Goal: Task Accomplishment & Management: Manage account settings

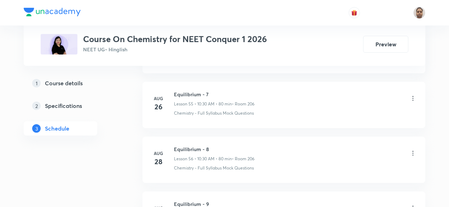
scroll to position [3523, 0]
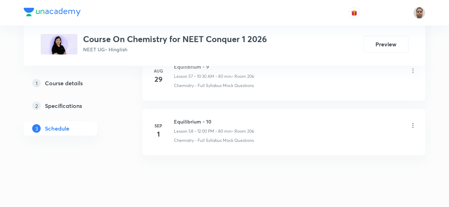
click at [198, 118] on h6 "Equilibrium - 10" at bounding box center [214, 121] width 80 height 7
copy h6 "Equilibrium - 10"
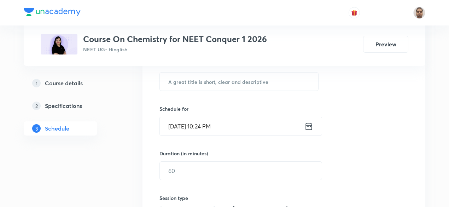
scroll to position [102, 0]
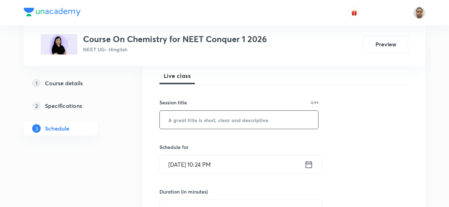
click at [224, 117] on input "text" at bounding box center [239, 120] width 158 height 18
paste input "Equilibrium - 10"
type input "Equilibrium - 11"
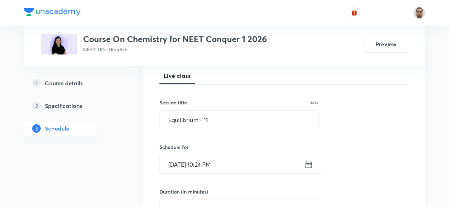
click at [196, 162] on input "[DATE] 10:24 PM" at bounding box center [232, 164] width 145 height 18
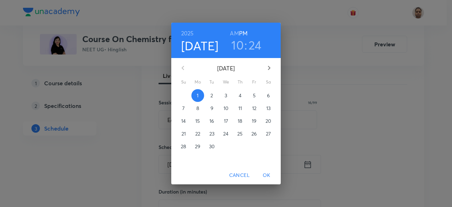
click at [211, 95] on p "2" at bounding box center [212, 95] width 2 height 7
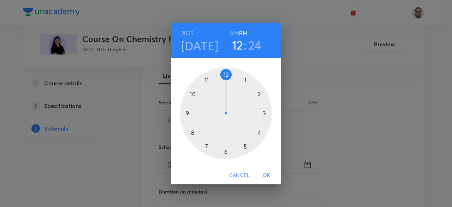
drag, startPoint x: 218, startPoint y: 80, endPoint x: 228, endPoint y: 78, distance: 10.1
click at [228, 78] on div at bounding box center [226, 113] width 92 height 92
drag, startPoint x: 255, startPoint y: 107, endPoint x: 226, endPoint y: 80, distance: 39.7
click at [226, 80] on div at bounding box center [226, 113] width 92 height 92
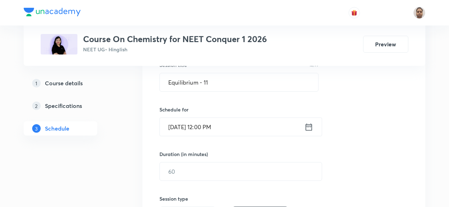
scroll to position [172, 0]
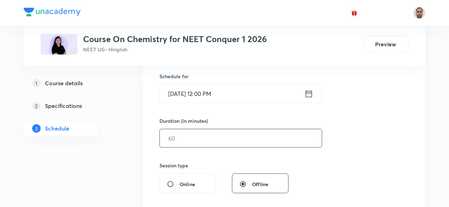
click at [178, 137] on input "text" at bounding box center [241, 138] width 162 height 18
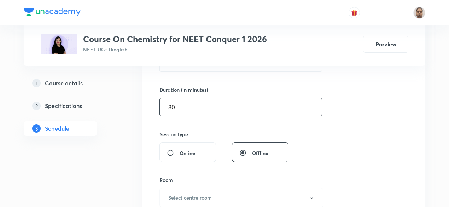
scroll to position [243, 0]
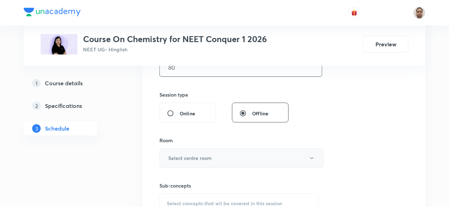
type input "80"
click at [189, 157] on h6 "Select centre room" at bounding box center [189, 157] width 43 height 7
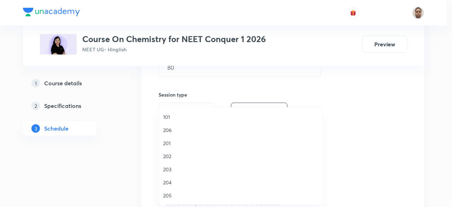
click at [177, 130] on span "206" at bounding box center [240, 129] width 155 height 7
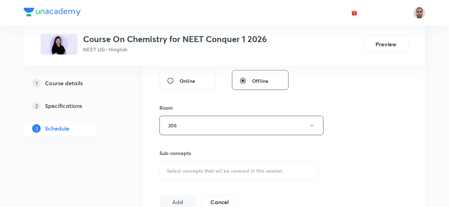
scroll to position [314, 0]
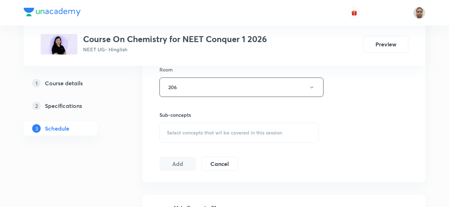
click at [190, 133] on span "Select concepts that wil be covered in this session" at bounding box center [224, 133] width 115 height 6
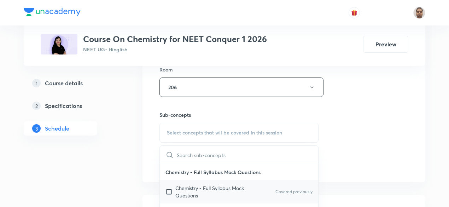
click at [192, 188] on p "Chemistry - Full Syllabus Mock Questions" at bounding box center [210, 191] width 71 height 15
checkbox input "true"
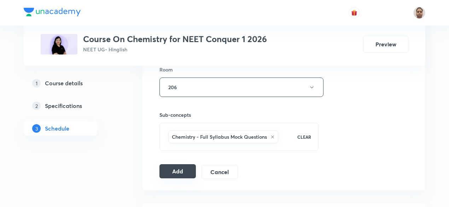
click at [175, 167] on button "Add" at bounding box center [177, 171] width 36 height 14
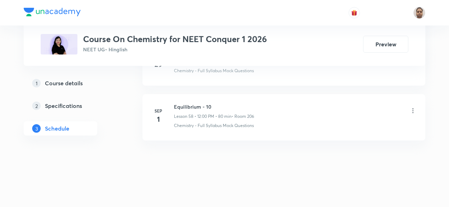
scroll to position [3199, 0]
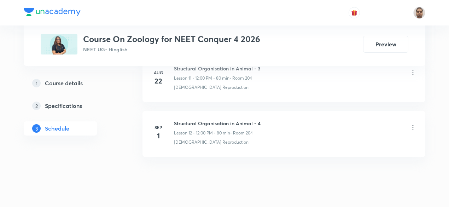
scroll to position [1013, 0]
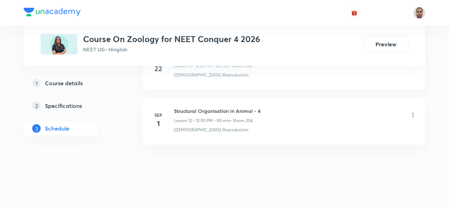
click at [231, 107] on h6 "Structural Organisation in Animal - 4" at bounding box center [217, 110] width 87 height 7
copy h6 "Structural Organisation in Animal - 4"
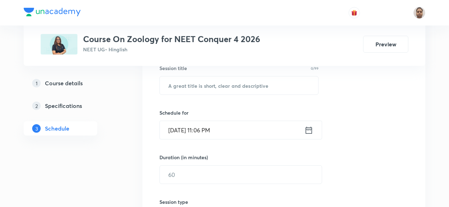
scroll to position [90, 0]
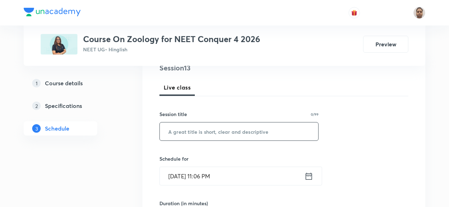
click at [218, 133] on input "text" at bounding box center [239, 131] width 158 height 18
paste input "Structural Organisation in Animal - 4"
type input "Structural Organisation in Animal - 5"
click at [207, 181] on input "Sep 1, 2025, 11:06 PM" at bounding box center [232, 176] width 145 height 18
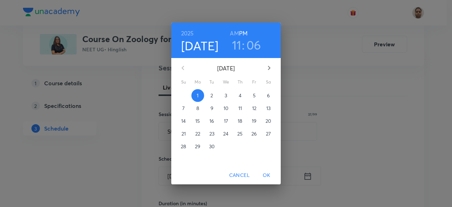
click at [211, 95] on p "2" at bounding box center [212, 95] width 2 height 7
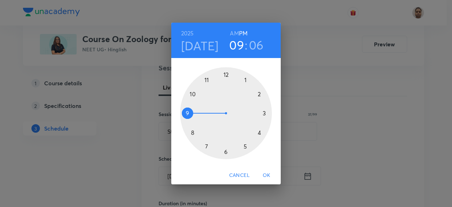
drag, startPoint x: 193, startPoint y: 109, endPoint x: 189, endPoint y: 120, distance: 12.2
click at [189, 120] on div at bounding box center [226, 113] width 92 height 92
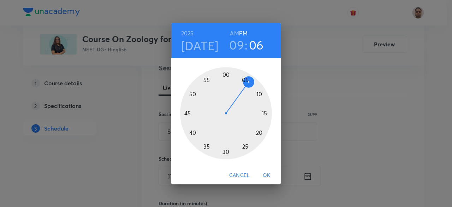
click at [238, 30] on h6 "AM" at bounding box center [234, 33] width 9 height 10
drag, startPoint x: 245, startPoint y: 82, endPoint x: 224, endPoint y: 79, distance: 20.7
click at [224, 79] on div at bounding box center [226, 113] width 92 height 92
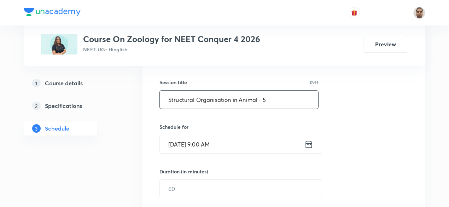
scroll to position [161, 0]
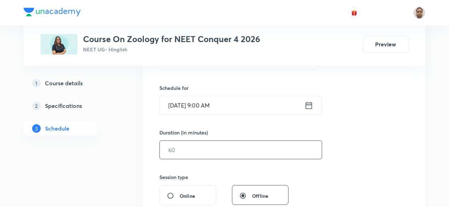
click at [195, 151] on input "text" at bounding box center [241, 150] width 162 height 18
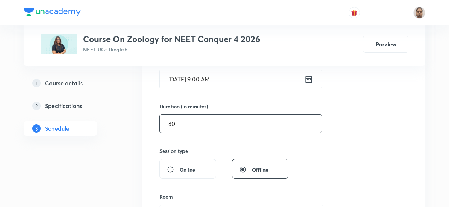
scroll to position [232, 0]
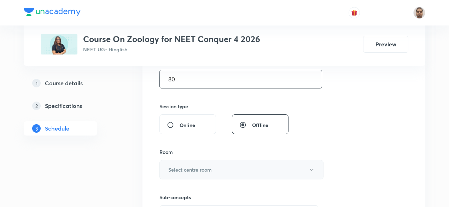
type input "80"
click at [173, 166] on h6 "Select centre room" at bounding box center [189, 169] width 43 height 7
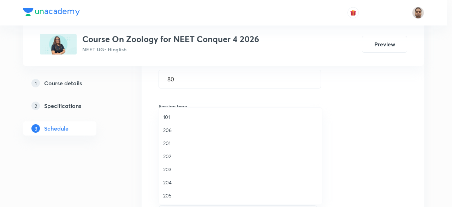
click at [171, 186] on li "204" at bounding box center [240, 182] width 163 height 13
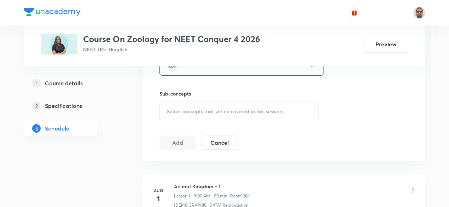
scroll to position [338, 0]
click at [178, 107] on span "Select concepts that wil be covered in this session" at bounding box center [224, 109] width 115 height 6
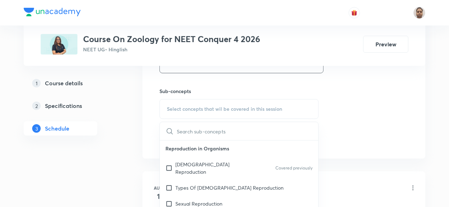
click at [182, 162] on p "[DEMOGRAPHIC_DATA] Reproduction" at bounding box center [210, 167] width 71 height 15
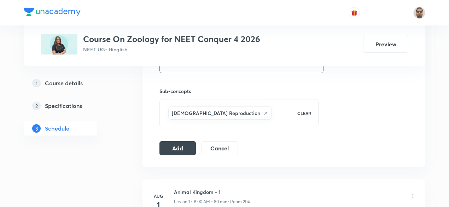
click at [174, 146] on button "Add" at bounding box center [177, 148] width 36 height 14
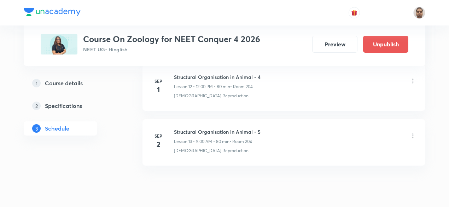
scroll to position [744, 0]
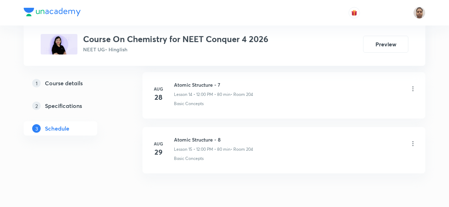
scroll to position [1177, 0]
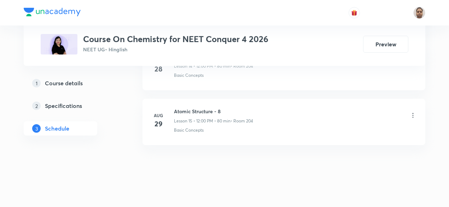
click at [210, 102] on li "Aug 29 Atomic Structure - 8 Lesson 15 • 12:00 PM • 80 min • Room 204 Basic Conc…" at bounding box center [283, 122] width 283 height 46
click at [210, 107] on h6 "Atomic Structure - 8" at bounding box center [213, 110] width 79 height 7
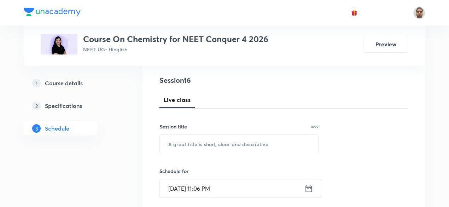
scroll to position [78, 0]
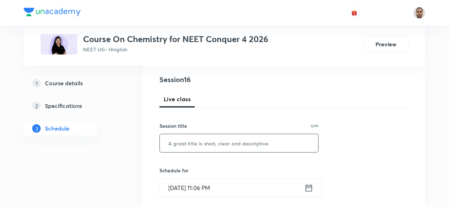
click at [203, 137] on input "text" at bounding box center [239, 143] width 158 height 18
paste input "Atomic Structure - 8"
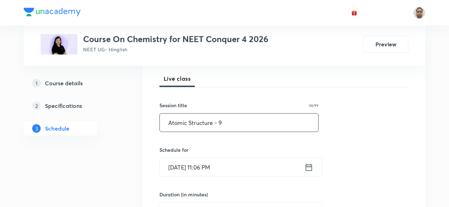
scroll to position [114, 0]
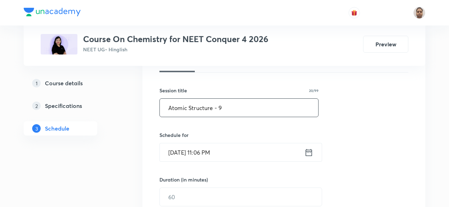
type input "Atomic Structure - 9"
click at [193, 145] on input "Sep 1, 2025, 11:06 PM" at bounding box center [232, 152] width 145 height 18
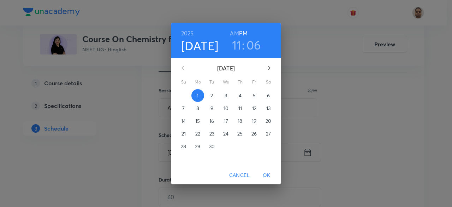
click at [216, 96] on span "2" at bounding box center [212, 95] width 13 height 7
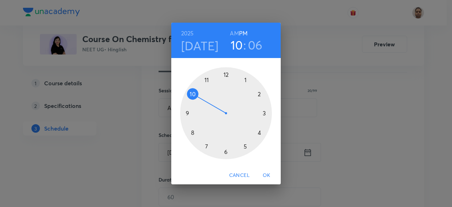
drag, startPoint x: 207, startPoint y: 80, endPoint x: 200, endPoint y: 94, distance: 16.0
click at [199, 96] on div at bounding box center [226, 113] width 92 height 92
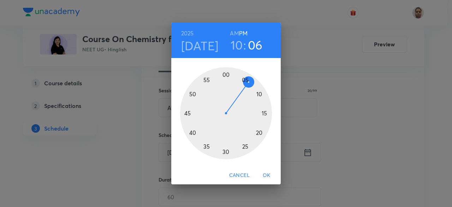
click at [234, 32] on h6 "AM" at bounding box center [234, 33] width 9 height 10
drag, startPoint x: 248, startPoint y: 84, endPoint x: 228, endPoint y: 147, distance: 66.1
click at [228, 147] on div at bounding box center [226, 113] width 92 height 92
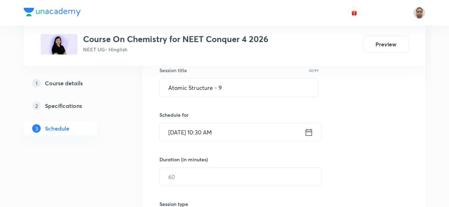
scroll to position [149, 0]
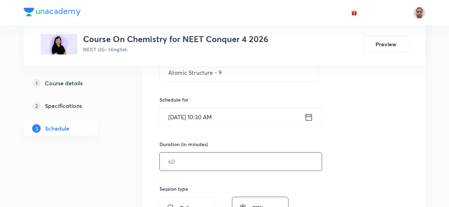
click at [189, 157] on input "text" at bounding box center [241, 161] width 162 height 18
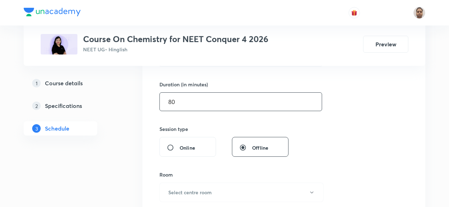
scroll to position [220, 0]
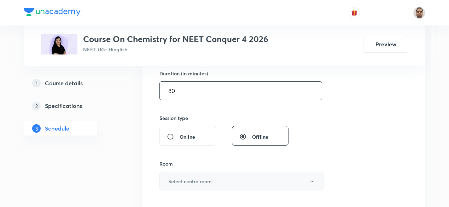
type input "80"
click at [180, 180] on h6 "Select centre room" at bounding box center [189, 180] width 43 height 7
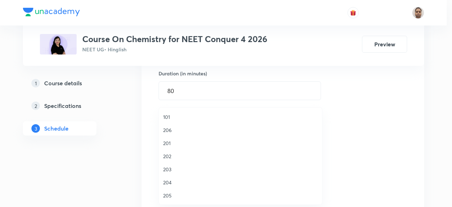
click at [171, 127] on span "206" at bounding box center [240, 129] width 155 height 7
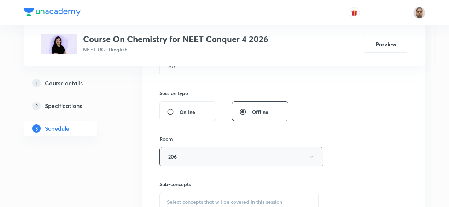
scroll to position [255, 0]
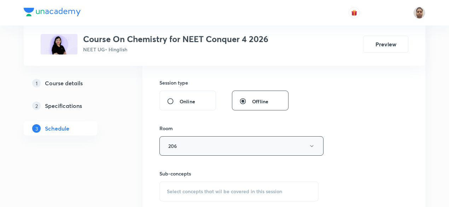
click at [185, 139] on button "206" at bounding box center [241, 145] width 164 height 19
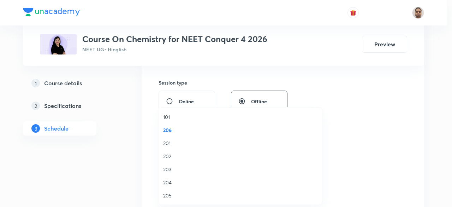
click at [172, 182] on span "204" at bounding box center [240, 182] width 155 height 7
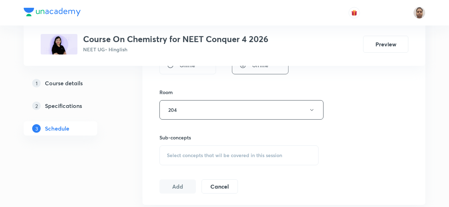
scroll to position [326, 0]
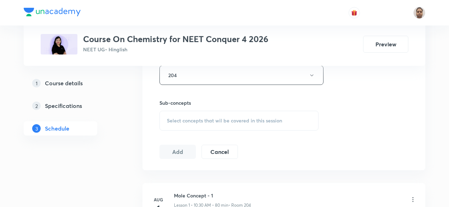
click at [177, 111] on div "Select concepts that wil be covered in this session" at bounding box center [238, 121] width 159 height 20
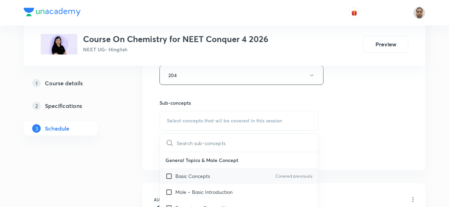
click at [174, 173] on input "checkbox" at bounding box center [170, 175] width 10 height 7
checkbox input "true"
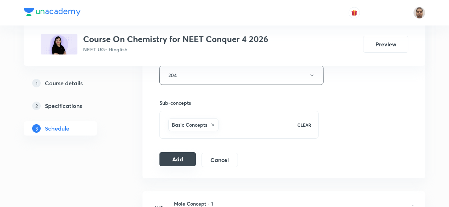
click at [174, 156] on button "Add" at bounding box center [177, 159] width 36 height 14
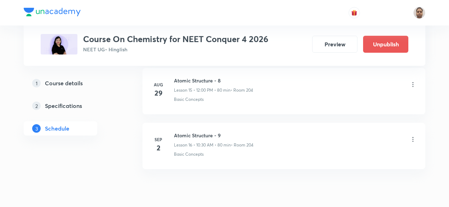
scroll to position [908, 0]
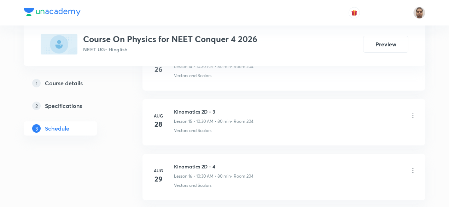
scroll to position [1340, 0]
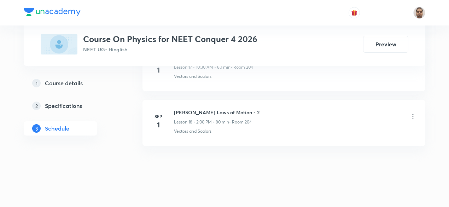
click at [199, 109] on h6 "Newton's Laws of Motion - 2" at bounding box center [217, 112] width 86 height 7
copy h6 "Newton's Laws of Motion - 2"
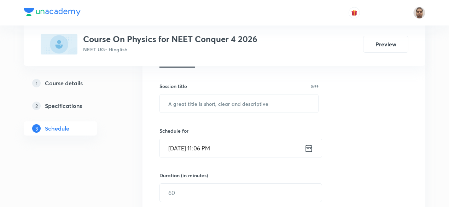
scroll to position [115, 0]
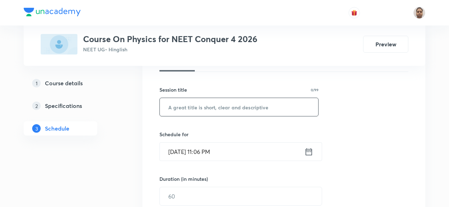
click at [224, 105] on input "text" at bounding box center [239, 107] width 158 height 18
paste input "Newton's Laws of Motion - 2"
type input "Newton's Laws of Motion - 3"
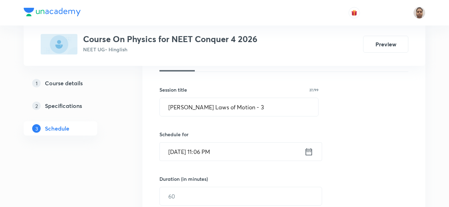
click at [196, 142] on input "Sep 1, 2025, 11:06 PM" at bounding box center [232, 151] width 145 height 18
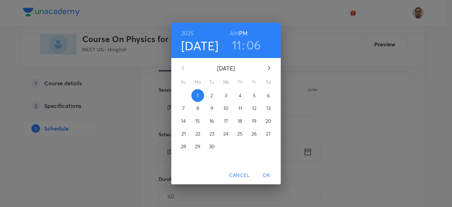
click at [210, 96] on span "2" at bounding box center [212, 95] width 13 height 7
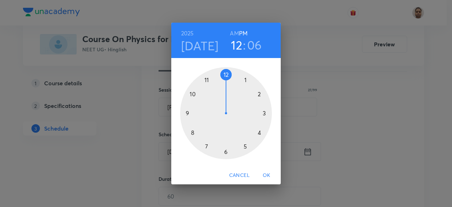
drag, startPoint x: 210, startPoint y: 80, endPoint x: 223, endPoint y: 78, distance: 12.8
click at [223, 78] on div at bounding box center [226, 113] width 92 height 92
drag, startPoint x: 248, startPoint y: 152, endPoint x: 227, endPoint y: 85, distance: 69.8
click at [227, 85] on div at bounding box center [226, 113] width 92 height 92
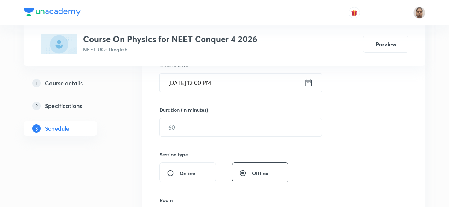
scroll to position [185, 0]
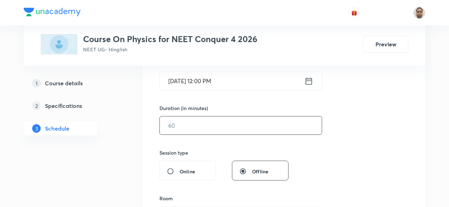
click at [189, 122] on input "text" at bounding box center [241, 125] width 162 height 18
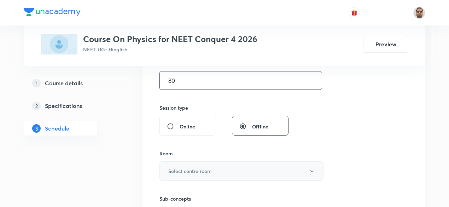
scroll to position [256, 0]
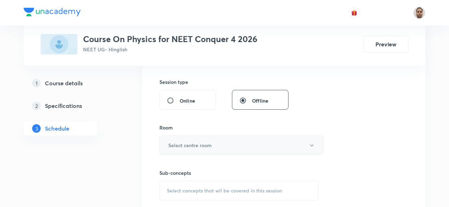
type input "80"
click at [184, 145] on h6 "Select centre room" at bounding box center [189, 144] width 43 height 7
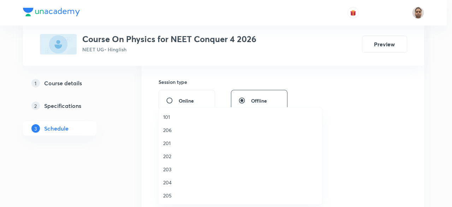
click at [171, 180] on span "204" at bounding box center [240, 182] width 155 height 7
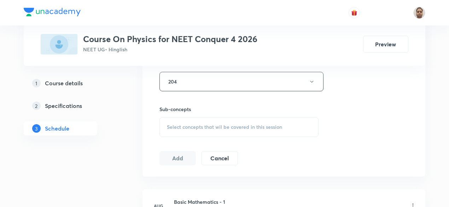
scroll to position [327, 0]
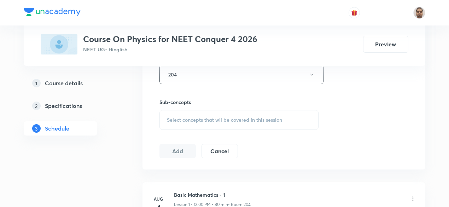
click at [187, 121] on span "Select concepts that wil be covered in this session" at bounding box center [224, 120] width 115 height 6
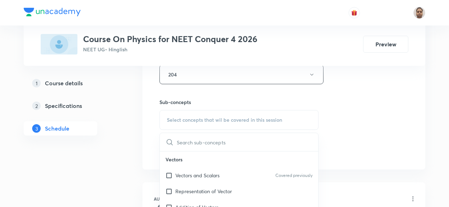
click at [184, 174] on p "Vectors and Scalars" at bounding box center [197, 174] width 44 height 7
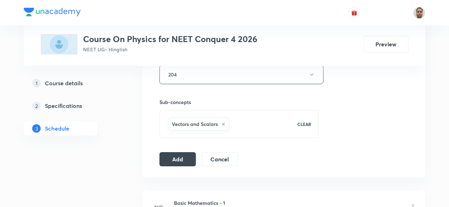
click at [175, 156] on button "Add" at bounding box center [177, 159] width 36 height 14
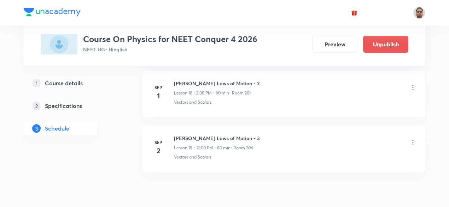
scroll to position [1070, 0]
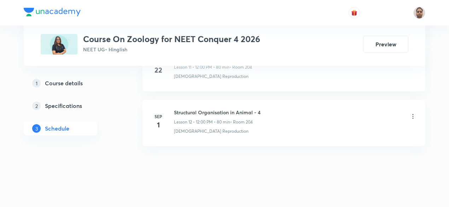
scroll to position [1013, 0]
click at [242, 107] on h6 "Structural Organisation in Animal - 4" at bounding box center [217, 110] width 87 height 7
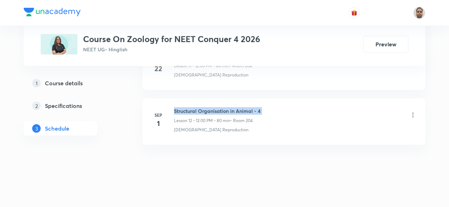
click at [242, 107] on h6 "Structural Organisation in Animal - 4" at bounding box center [217, 110] width 87 height 7
copy h6 "Structural Organisation in Animal - 4"
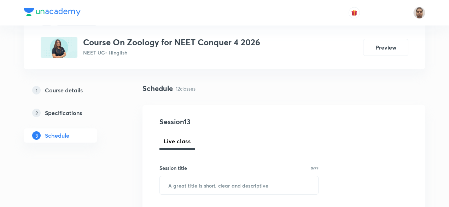
scroll to position [71, 0]
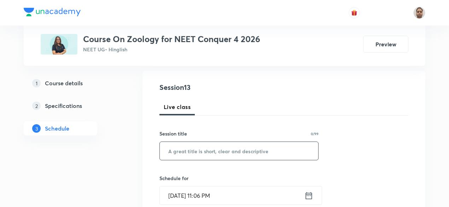
click at [196, 144] on input "text" at bounding box center [239, 151] width 158 height 18
paste input "Structural Organisation in Animal - 4"
type input "Structural Organisation in Animal - 5"
click at [193, 197] on input "[DATE] 11:06 PM" at bounding box center [232, 195] width 145 height 18
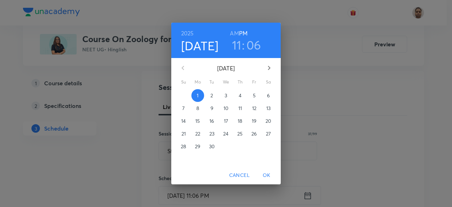
click at [211, 97] on p "2" at bounding box center [212, 95] width 2 height 7
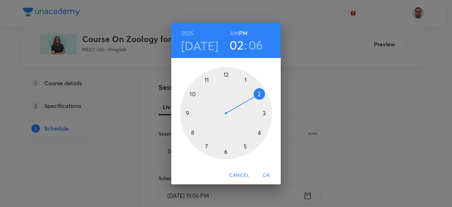
drag, startPoint x: 251, startPoint y: 95, endPoint x: 259, endPoint y: 101, distance: 9.9
click at [259, 101] on div at bounding box center [226, 113] width 92 height 92
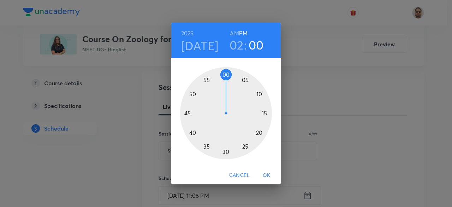
drag, startPoint x: 239, startPoint y: 147, endPoint x: 227, endPoint y: 83, distance: 64.3
click at [227, 83] on div at bounding box center [226, 113] width 92 height 92
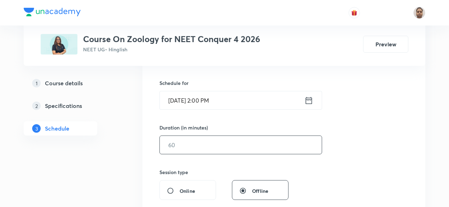
scroll to position [177, 0]
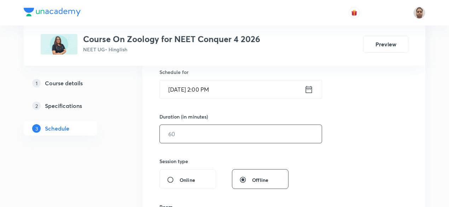
click at [190, 133] on input "text" at bounding box center [241, 134] width 162 height 18
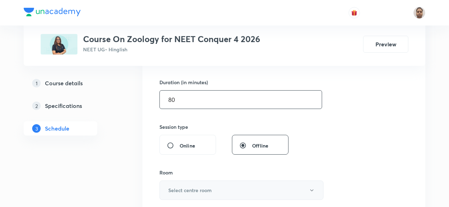
scroll to position [247, 0]
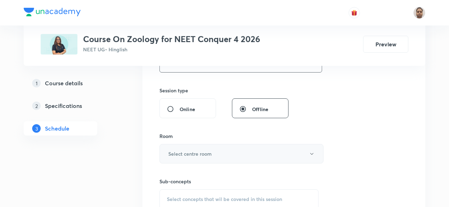
type input "80"
click at [185, 152] on h6 "Select centre room" at bounding box center [189, 153] width 43 height 7
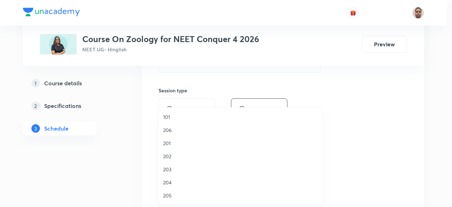
click at [174, 181] on span "204" at bounding box center [240, 182] width 155 height 7
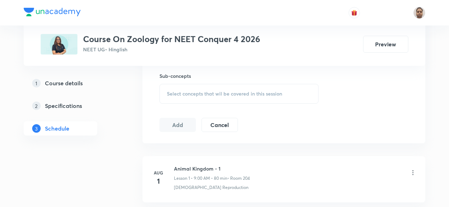
scroll to position [353, 0]
click at [185, 94] on span "Select concepts that wil be covered in this session" at bounding box center [224, 93] width 115 height 6
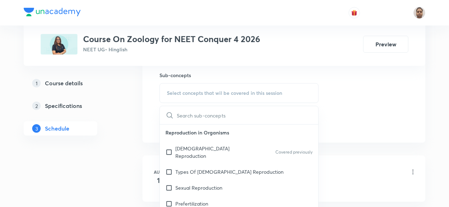
click at [174, 145] on input "checkbox" at bounding box center [170, 152] width 10 height 15
checkbox input "true"
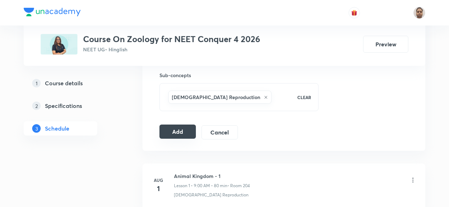
click at [176, 132] on button "Add" at bounding box center [177, 131] width 36 height 14
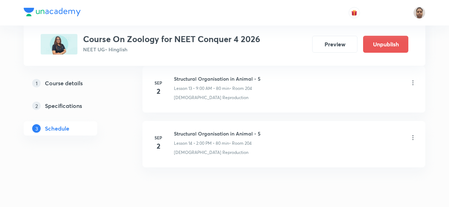
scroll to position [798, 0]
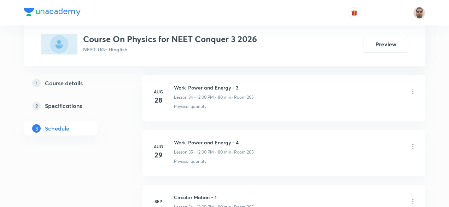
scroll to position [2291, 0]
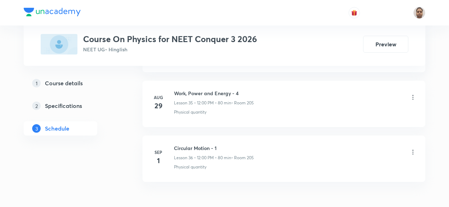
click at [192, 144] on h6 "Circular Motion - 1" at bounding box center [214, 147] width 80 height 7
copy h6 "Circular Motion - 1"
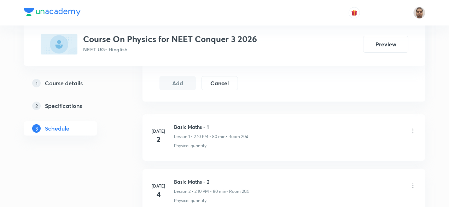
scroll to position [95, 0]
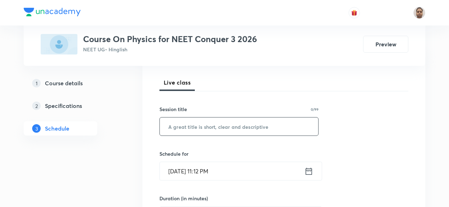
click at [193, 122] on input "text" at bounding box center [239, 126] width 158 height 18
paste input "Circular Motion - 1"
type input "Circular Motion - 2"
click at [207, 170] on input "[DATE] 11:12 PM" at bounding box center [232, 171] width 145 height 18
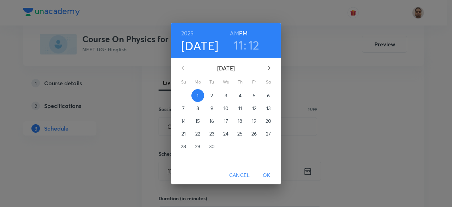
click at [213, 96] on p "2" at bounding box center [212, 95] width 2 height 7
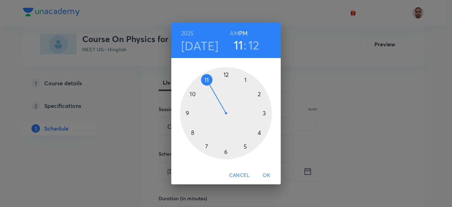
drag, startPoint x: 235, startPoint y: 33, endPoint x: 226, endPoint y: 62, distance: 30.5
click at [235, 32] on h6 "AM" at bounding box center [234, 33] width 9 height 10
drag, startPoint x: 207, startPoint y: 80, endPoint x: 200, endPoint y: 93, distance: 14.2
click at [200, 93] on div at bounding box center [226, 113] width 92 height 92
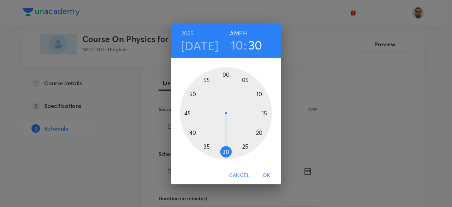
drag, startPoint x: 262, startPoint y: 118, endPoint x: 226, endPoint y: 147, distance: 45.9
click at [226, 147] on div at bounding box center [226, 113] width 92 height 92
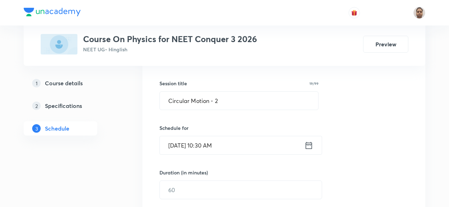
scroll to position [166, 0]
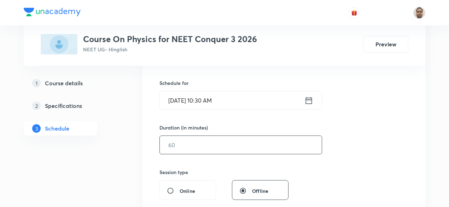
click at [192, 146] on input "text" at bounding box center [241, 145] width 162 height 18
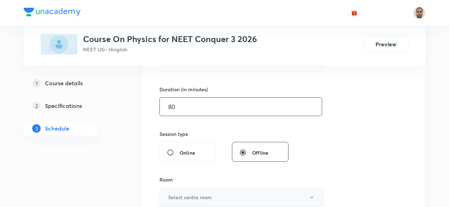
scroll to position [236, 0]
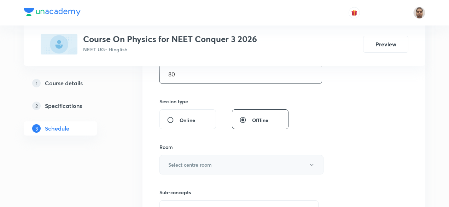
type input "80"
click at [181, 161] on h6 "Select centre room" at bounding box center [189, 164] width 43 height 7
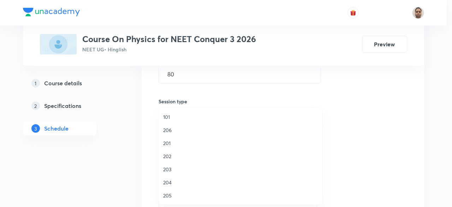
click at [173, 192] on span "205" at bounding box center [240, 195] width 155 height 7
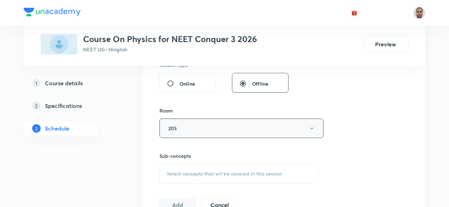
scroll to position [307, 0]
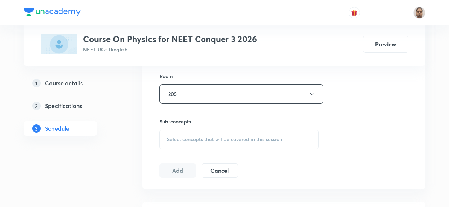
click at [191, 131] on div "Select concepts that wil be covered in this session" at bounding box center [238, 139] width 159 height 20
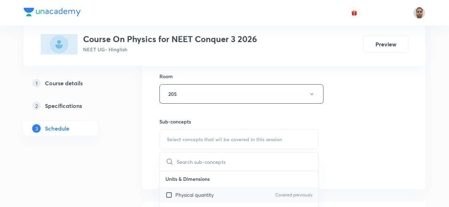
click at [177, 193] on p "Physical quantity" at bounding box center [194, 194] width 38 height 7
checkbox input "true"
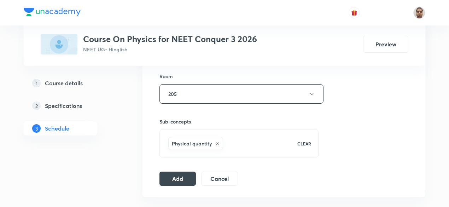
click at [174, 176] on button "Add" at bounding box center [177, 178] width 36 height 14
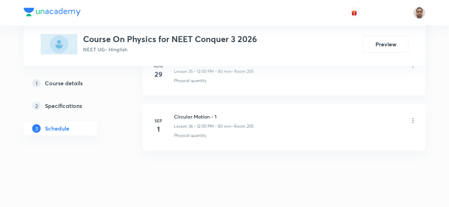
scroll to position [1999, 0]
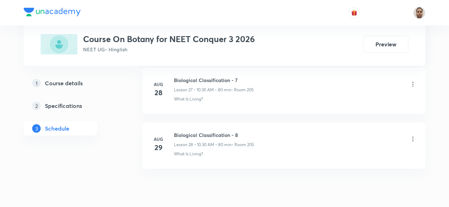
scroll to position [1851, 0]
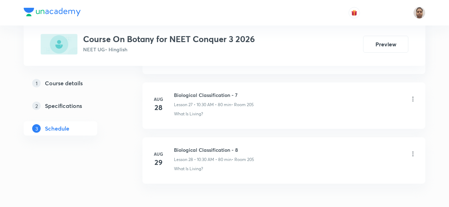
click at [214, 146] on h6 "Biological Classification - 8" at bounding box center [214, 149] width 80 height 7
copy h6 "Biological Classification - 8"
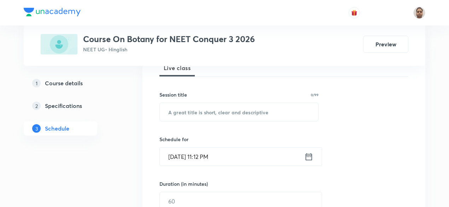
scroll to position [45, 0]
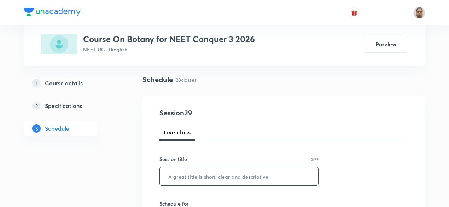
click at [233, 171] on input "text" at bounding box center [239, 176] width 158 height 18
paste input "Biological Classification - 8"
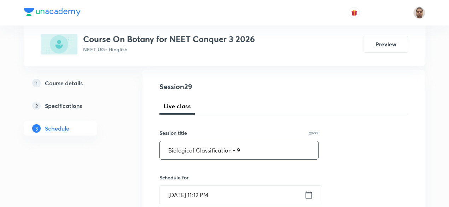
scroll to position [116, 0]
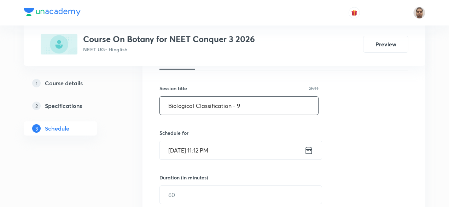
type input "Biological Classification - 9"
click at [201, 157] on input "Sep 1, 2025, 11:12 PM" at bounding box center [232, 150] width 145 height 18
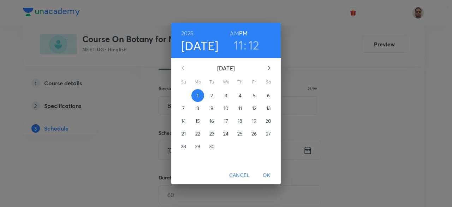
click at [211, 95] on p "2" at bounding box center [212, 95] width 2 height 7
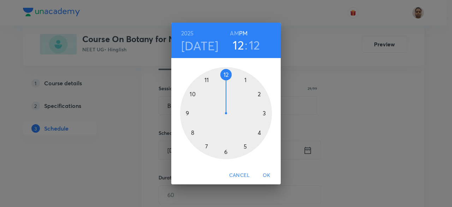
drag, startPoint x: 213, startPoint y: 81, endPoint x: 221, endPoint y: 80, distance: 7.8
click at [221, 80] on div at bounding box center [226, 113] width 92 height 92
drag, startPoint x: 245, startPoint y: 79, endPoint x: 227, endPoint y: 75, distance: 18.9
click at [227, 75] on div at bounding box center [226, 113] width 92 height 92
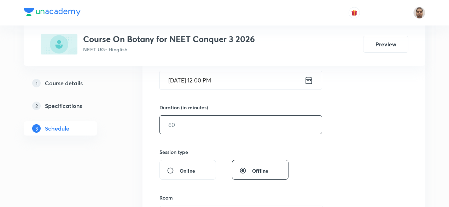
scroll to position [187, 0]
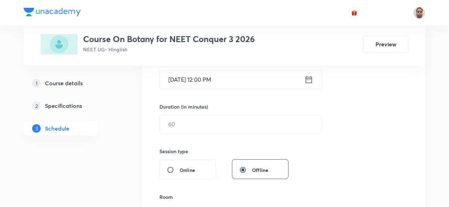
click at [194, 134] on div "Session 29 Live class Session title 29/99 Biological Classification - 9 ​ Sched…" at bounding box center [283, 132] width 249 height 332
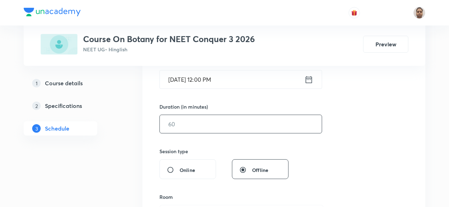
click at [189, 128] on input "text" at bounding box center [241, 124] width 162 height 18
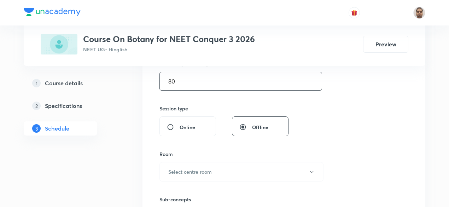
scroll to position [293, 0]
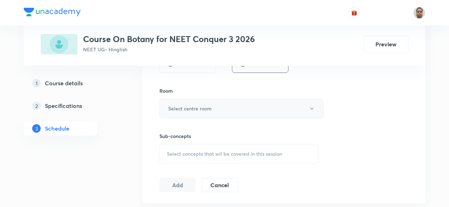
type input "80"
click at [187, 111] on h6 "Select centre room" at bounding box center [189, 108] width 43 height 7
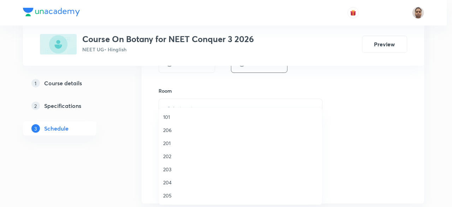
drag, startPoint x: 171, startPoint y: 193, endPoint x: 193, endPoint y: 187, distance: 21.9
click at [171, 193] on span "205" at bounding box center [240, 195] width 155 height 7
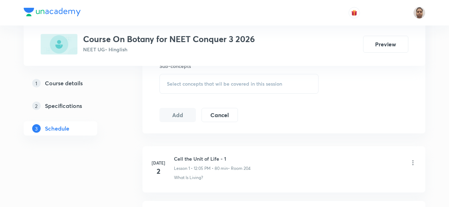
scroll to position [363, 0]
click at [186, 86] on div "Select concepts that wil be covered in this session" at bounding box center [238, 83] width 159 height 20
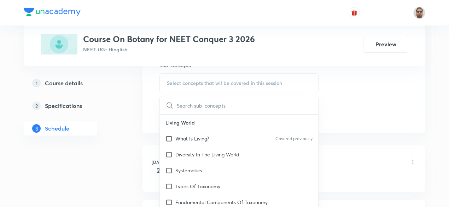
click at [177, 139] on p "What Is Living?" at bounding box center [192, 138] width 34 height 7
checkbox input "true"
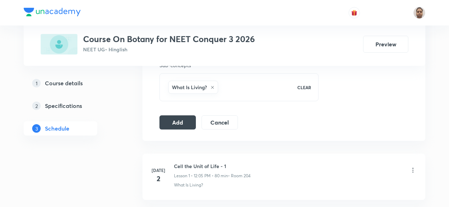
click at [174, 120] on button "Add" at bounding box center [177, 122] width 36 height 14
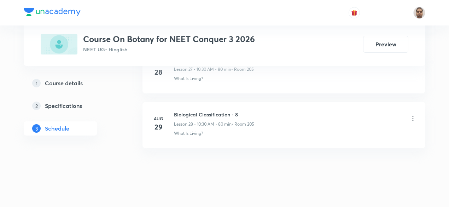
scroll to position [1562, 0]
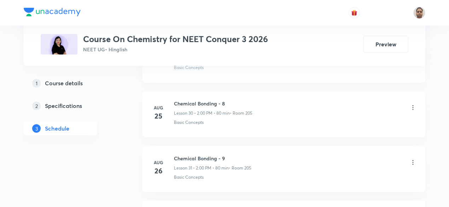
scroll to position [2213, 0]
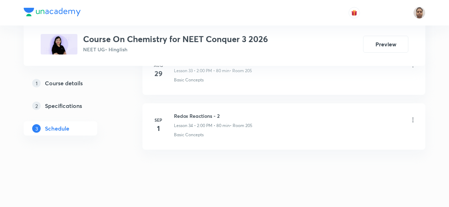
click at [214, 112] on h6 "Redox Reactions - 2" at bounding box center [213, 115] width 78 height 7
copy h6 "Redox Reactions - 2"
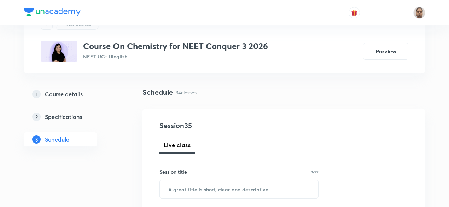
scroll to position [71, 0]
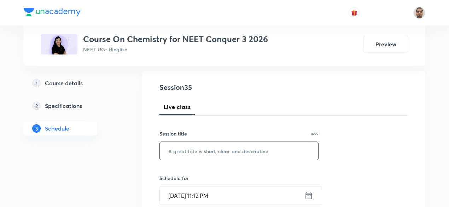
click at [217, 155] on input "text" at bounding box center [239, 151] width 158 height 18
paste input "Redox Reactions - 2"
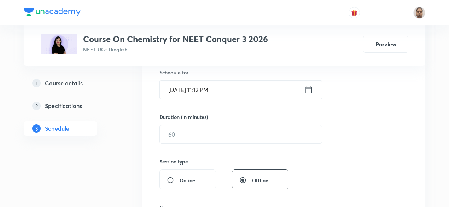
scroll to position [177, 0]
type input "Redox Reactions - 3"
click at [197, 85] on input "Sep 1, 2025, 11:12 PM" at bounding box center [232, 89] width 145 height 18
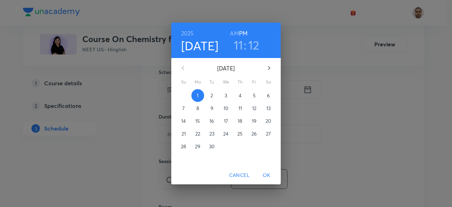
click at [213, 96] on p "2" at bounding box center [212, 95] width 2 height 7
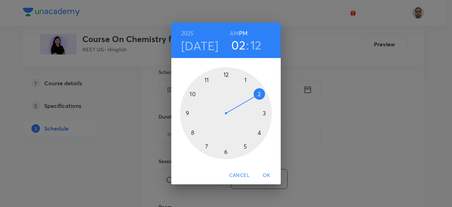
drag, startPoint x: 205, startPoint y: 80, endPoint x: 256, endPoint y: 95, distance: 53.1
click at [256, 95] on div at bounding box center [226, 113] width 92 height 92
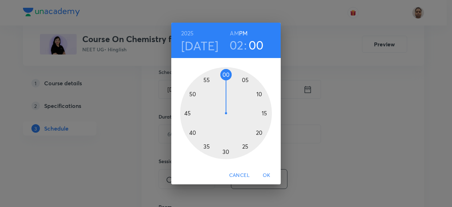
drag, startPoint x: 264, startPoint y: 101, endPoint x: 227, endPoint y: 81, distance: 41.9
click at [227, 81] on div at bounding box center [226, 113] width 92 height 92
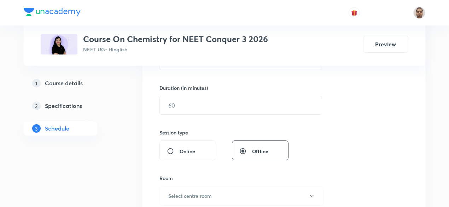
scroll to position [212, 0]
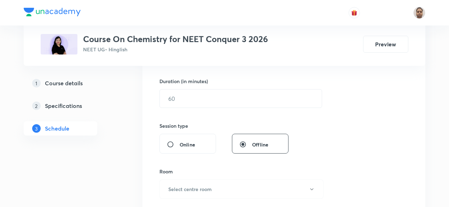
drag, startPoint x: 190, startPoint y: 107, endPoint x: 186, endPoint y: 78, distance: 28.9
click at [190, 107] on div "Session 35 Live class Session title 19/99 Redox Reactions - 3 ​ Schedule for Se…" at bounding box center [283, 107] width 249 height 332
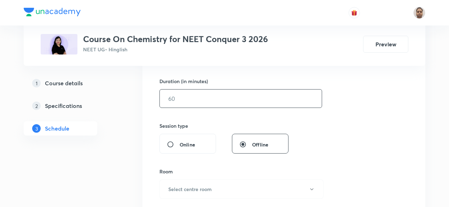
click at [190, 99] on input "text" at bounding box center [241, 98] width 162 height 18
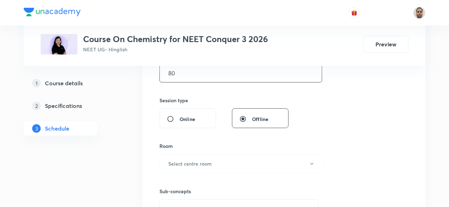
scroll to position [247, 0]
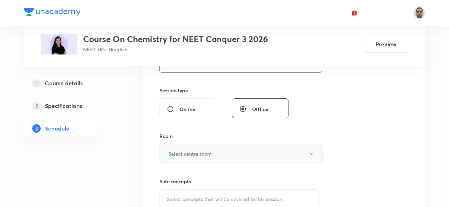
type input "80"
click at [183, 152] on h6 "Select centre room" at bounding box center [189, 153] width 43 height 7
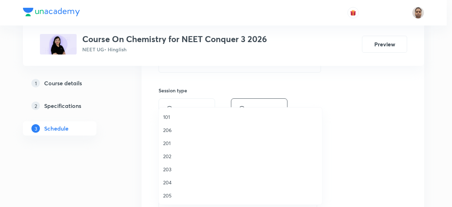
click at [171, 197] on span "205" at bounding box center [240, 195] width 155 height 7
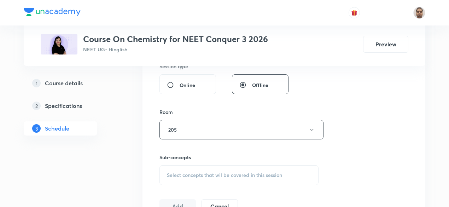
scroll to position [353, 0]
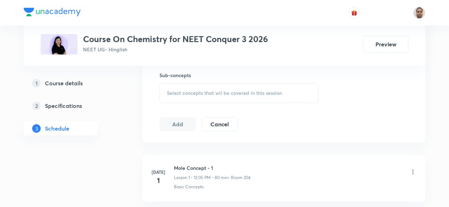
click at [189, 96] on div "Select concepts that wil be covered in this session" at bounding box center [238, 93] width 159 height 20
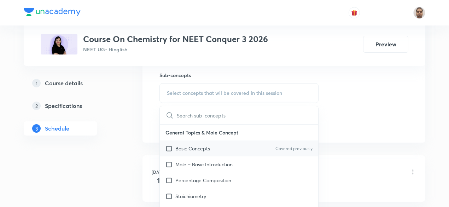
click at [168, 148] on input "checkbox" at bounding box center [170, 148] width 10 height 7
checkbox input "true"
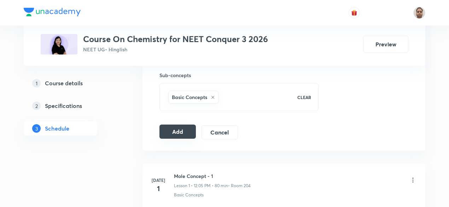
click at [180, 132] on button "Add" at bounding box center [177, 131] width 36 height 14
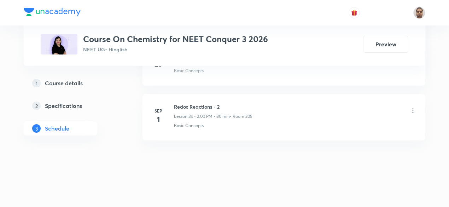
scroll to position [1890, 0]
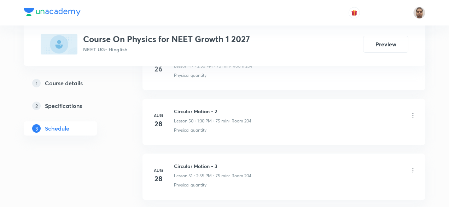
scroll to position [3195, 0]
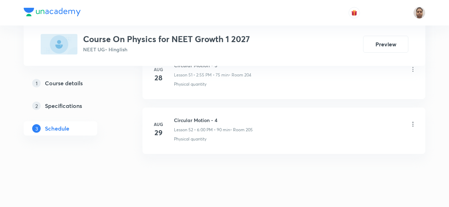
click at [211, 116] on h6 "Circular Motion - 4" at bounding box center [213, 119] width 79 height 7
copy h6 "Circular Motion - 4"
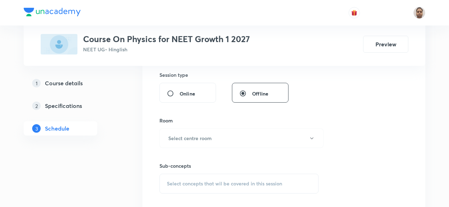
scroll to position [131, 0]
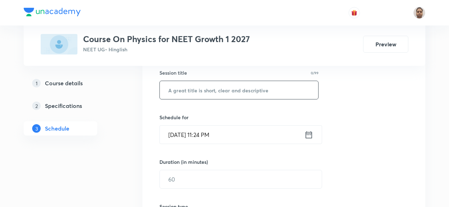
click at [224, 92] on input "text" at bounding box center [239, 90] width 158 height 18
paste input "Circular Motion - 4"
type input "Circular Motion - 5"
click at [194, 132] on input "[DATE] 11:24 PM" at bounding box center [232, 134] width 145 height 18
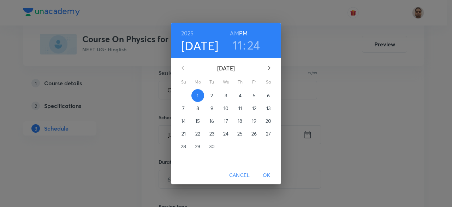
click at [211, 98] on p "2" at bounding box center [212, 95] width 2 height 7
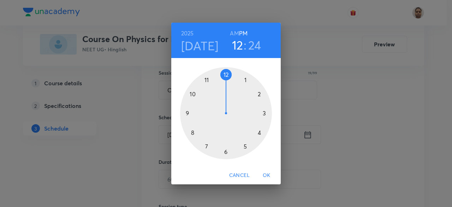
drag, startPoint x: 207, startPoint y: 78, endPoint x: 239, endPoint y: 82, distance: 32.5
click at [239, 82] on div at bounding box center [226, 113] width 92 height 92
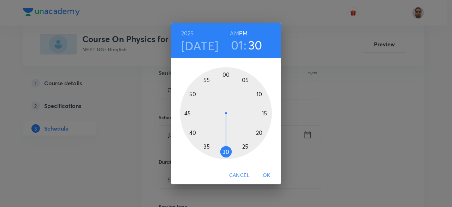
drag, startPoint x: 247, startPoint y: 141, endPoint x: 227, endPoint y: 149, distance: 21.3
click at [227, 149] on div at bounding box center [226, 113] width 92 height 92
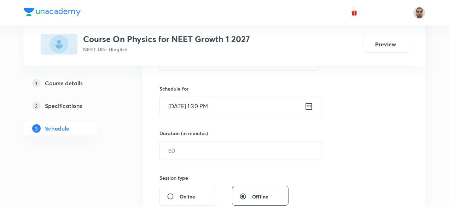
scroll to position [202, 0]
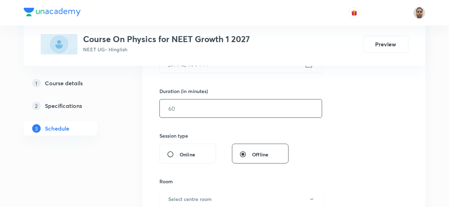
click at [187, 115] on input "text" at bounding box center [241, 108] width 162 height 18
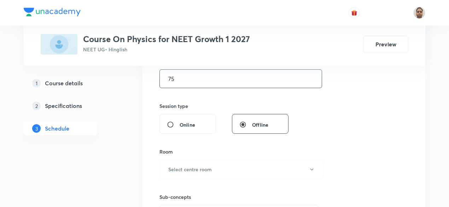
scroll to position [273, 0]
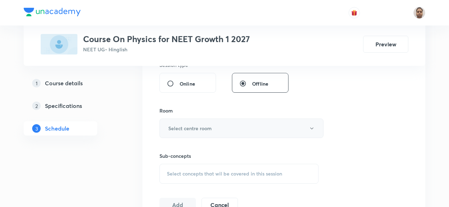
type input "75"
click at [185, 133] on button "Select centre room" at bounding box center [241, 127] width 164 height 19
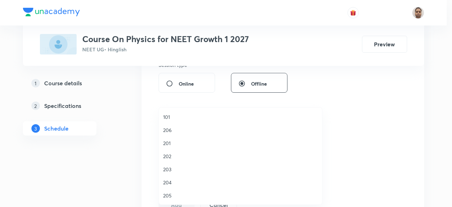
drag, startPoint x: 172, startPoint y: 179, endPoint x: 193, endPoint y: 169, distance: 23.7
click at [172, 179] on span "204" at bounding box center [240, 182] width 155 height 7
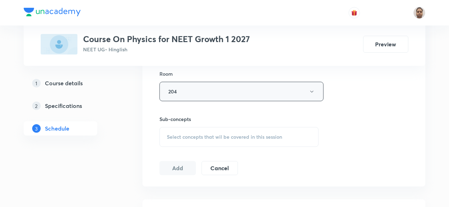
scroll to position [344, 0]
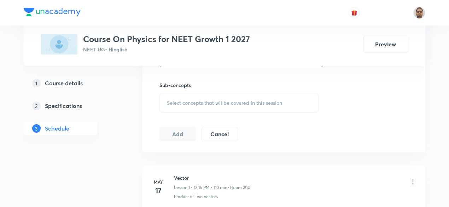
click at [188, 106] on div "Select concepts that wil be covered in this session" at bounding box center [238, 103] width 159 height 20
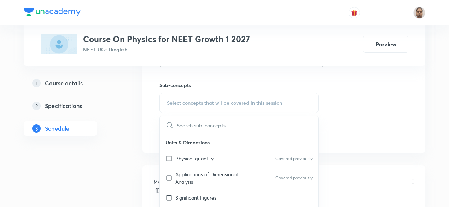
click at [182, 156] on p "Physical quantity" at bounding box center [194, 157] width 38 height 7
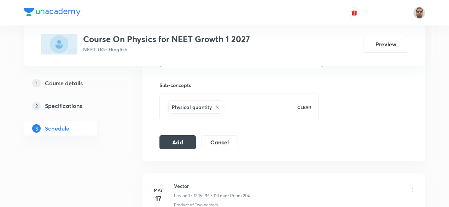
click at [167, 140] on button "Add" at bounding box center [177, 142] width 36 height 14
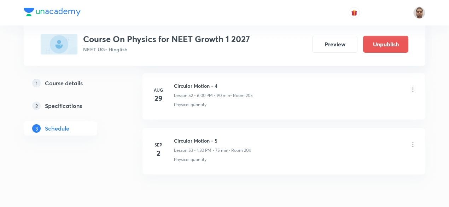
scroll to position [2926, 0]
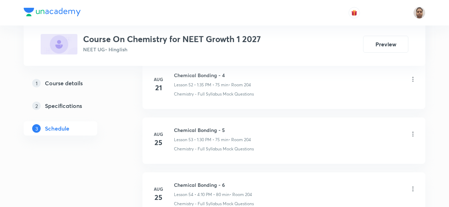
scroll to position [3413, 0]
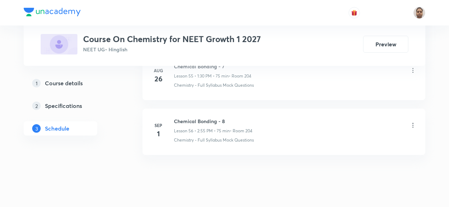
click at [206, 117] on h6 "Chemical Bonding - 8" at bounding box center [213, 120] width 78 height 7
copy h6 "Chemical Bonding - 8"
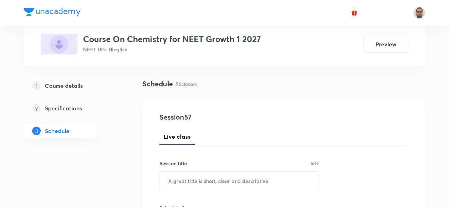
scroll to position [21, 0]
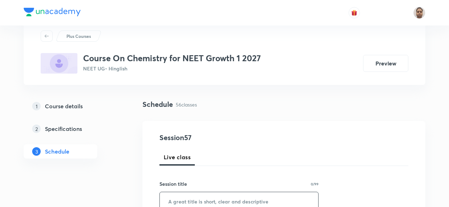
click at [216, 199] on input "text" at bounding box center [239, 201] width 158 height 18
paste input "Chemical Bonding - 8"
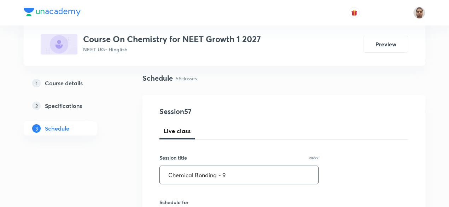
scroll to position [91, 0]
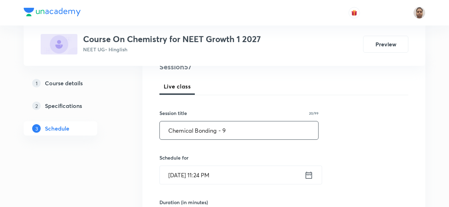
type input "Chemical Bonding - 9"
click at [187, 171] on input "Sep 1, 2025, 11:24 PM" at bounding box center [232, 175] width 145 height 18
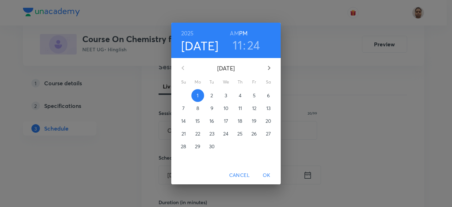
click at [213, 96] on span "2" at bounding box center [212, 95] width 13 height 7
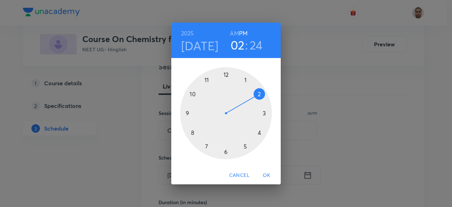
drag, startPoint x: 223, startPoint y: 82, endPoint x: 262, endPoint y: 101, distance: 43.6
click at [262, 101] on div at bounding box center [226, 113] width 92 height 92
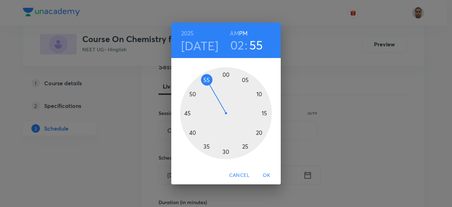
drag, startPoint x: 217, startPoint y: 137, endPoint x: 209, endPoint y: 84, distance: 54.4
click at [209, 84] on div at bounding box center [226, 113] width 92 height 92
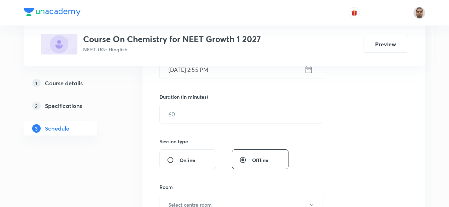
scroll to position [197, 0]
click at [191, 111] on input "text" at bounding box center [241, 113] width 162 height 18
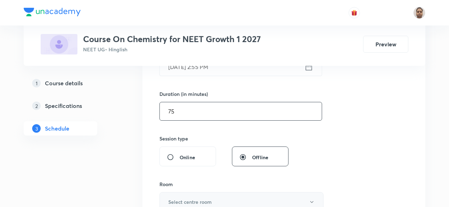
scroll to position [268, 0]
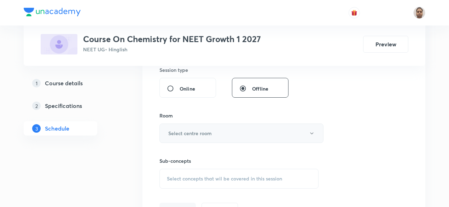
type input "75"
click at [194, 135] on h6 "Select centre room" at bounding box center [189, 132] width 43 height 7
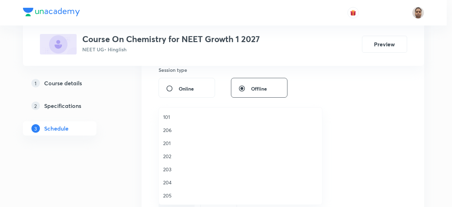
click at [173, 180] on span "204" at bounding box center [240, 182] width 155 height 7
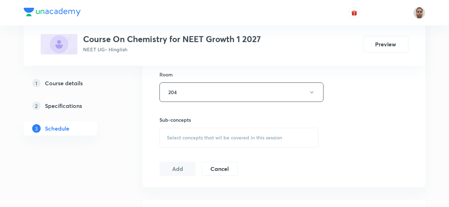
scroll to position [339, 0]
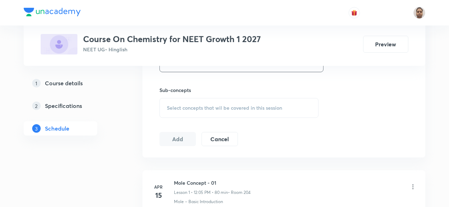
click at [182, 100] on div "Select concepts that wil be covered in this session" at bounding box center [238, 108] width 159 height 20
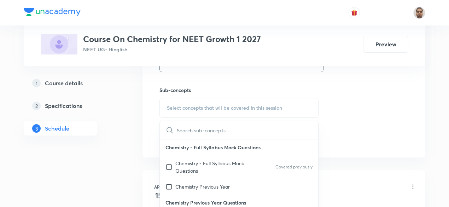
click at [184, 163] on p "Chemistry - Full Syllabus Mock Questions" at bounding box center [210, 166] width 71 height 15
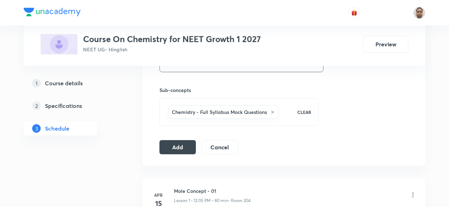
click at [177, 145] on button "Add" at bounding box center [177, 147] width 36 height 14
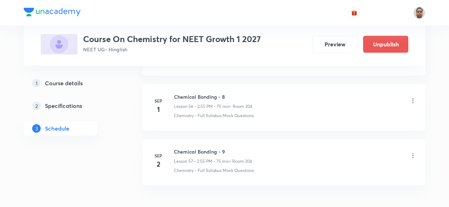
scroll to position [3144, 0]
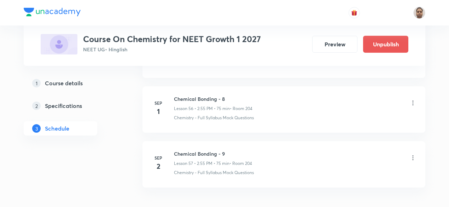
scroll to position [3468, 0]
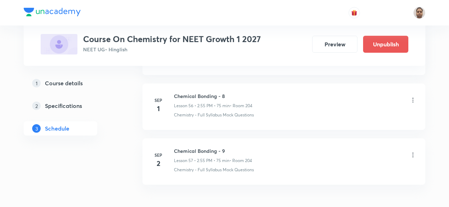
scroll to position [3468, 0]
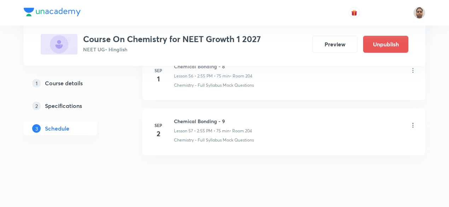
click at [213, 117] on h6 "Chemical Bonding - 9" at bounding box center [213, 120] width 78 height 7
copy h6 "Chemical Bonding - 9"
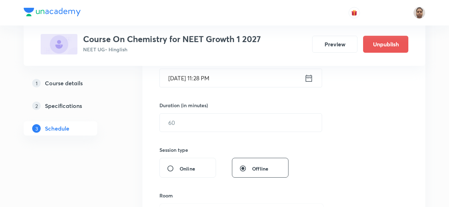
scroll to position [125, 0]
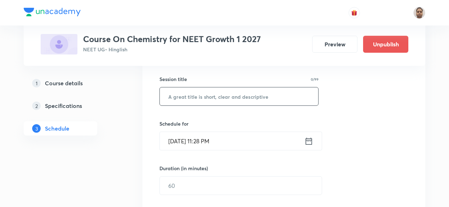
click at [233, 97] on input "text" at bounding box center [239, 96] width 158 height 18
paste input "Chemical Bonding - 9"
type input "Chemical Bonding - 10"
click at [207, 142] on input "Sep 1, 2025, 11:28 PM" at bounding box center [232, 141] width 145 height 18
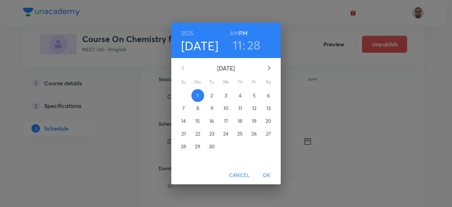
click at [213, 91] on button "2" at bounding box center [212, 95] width 13 height 13
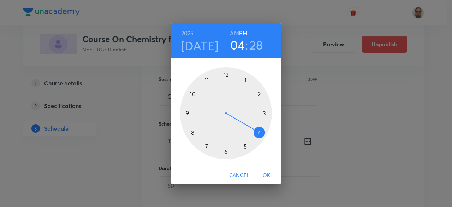
drag, startPoint x: 206, startPoint y: 79, endPoint x: 251, endPoint y: 123, distance: 62.2
click at [251, 123] on div at bounding box center [226, 113] width 92 height 92
drag, startPoint x: 234, startPoint y: 149, endPoint x: 258, endPoint y: 132, distance: 29.7
click at [258, 132] on div at bounding box center [226, 113] width 92 height 92
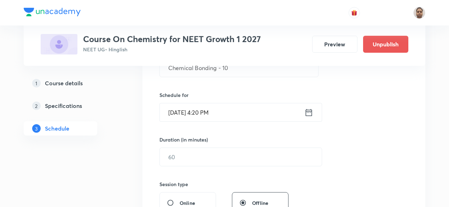
scroll to position [196, 0]
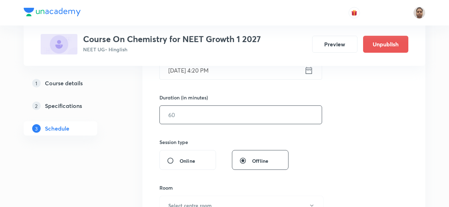
click at [198, 116] on input "text" at bounding box center [241, 115] width 162 height 18
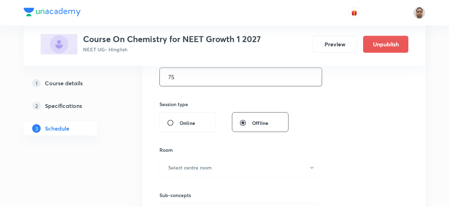
scroll to position [267, 0]
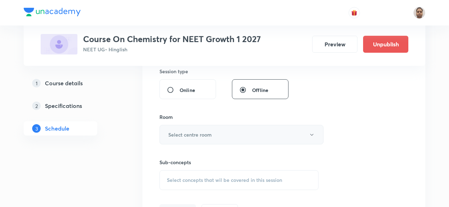
type input "75"
click at [189, 137] on button "Select centre room" at bounding box center [241, 134] width 164 height 19
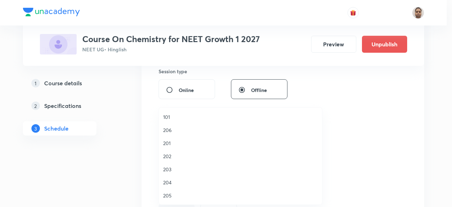
click at [170, 183] on span "204" at bounding box center [240, 182] width 155 height 7
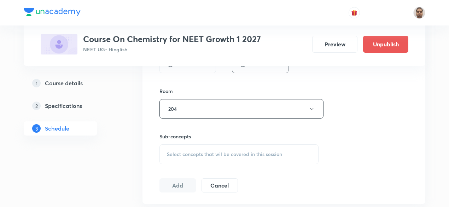
scroll to position [302, 0]
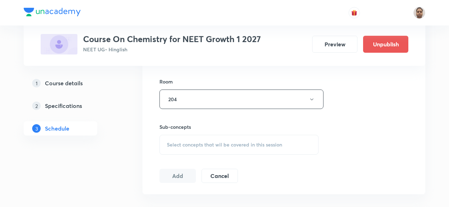
click at [188, 144] on span "Select concepts that wil be covered in this session" at bounding box center [224, 145] width 115 height 6
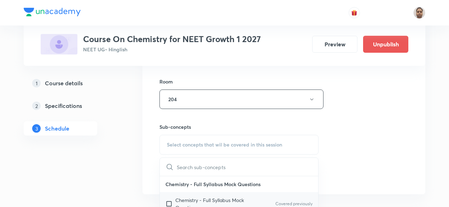
click at [169, 203] on input "checkbox" at bounding box center [170, 203] width 10 height 15
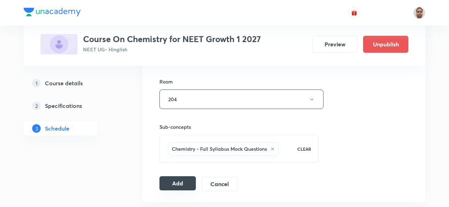
click at [168, 180] on button "Add" at bounding box center [177, 183] width 36 height 14
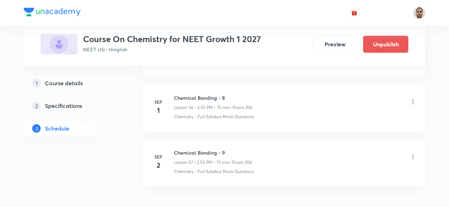
scroll to position [3476, 0]
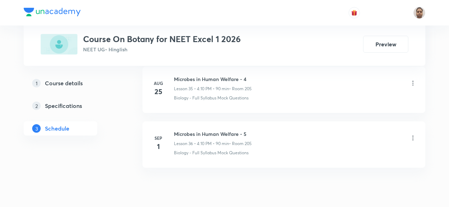
scroll to position [2322, 0]
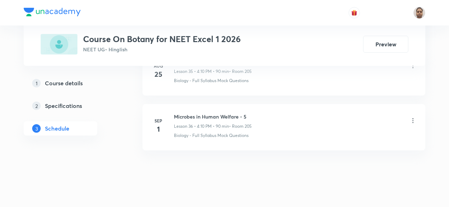
click at [233, 113] on h6 "Microbes in Human Welfare - 5" at bounding box center [213, 116] width 78 height 7
copy h6 "Microbes in Human Welfare - 5"
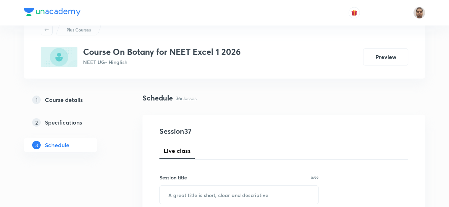
scroll to position [71, 0]
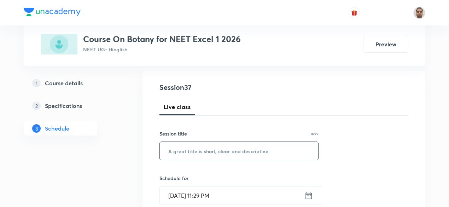
click at [208, 149] on input "text" at bounding box center [239, 151] width 158 height 18
paste input "Microbes in Human Welfare - 5"
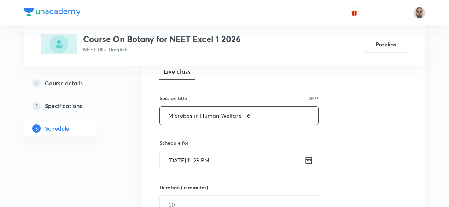
type input "Microbes in Human Welfare - 6"
click at [213, 153] on input "[DATE] 11:29 PM" at bounding box center [232, 160] width 145 height 18
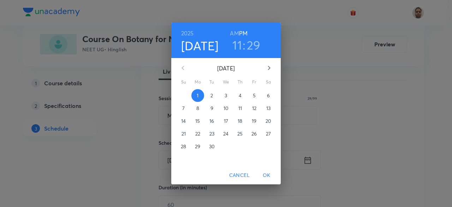
click at [215, 92] on span "2" at bounding box center [212, 95] width 13 height 7
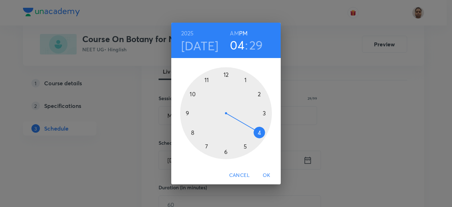
drag, startPoint x: 204, startPoint y: 77, endPoint x: 265, endPoint y: 131, distance: 81.6
click at [265, 131] on div at bounding box center [226, 113] width 92 height 92
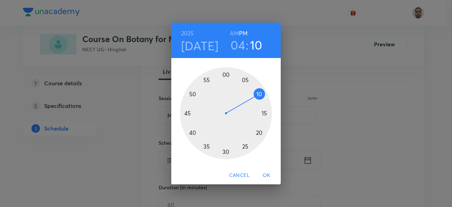
drag, startPoint x: 213, startPoint y: 137, endPoint x: 261, endPoint y: 92, distance: 66.5
click at [261, 92] on div at bounding box center [226, 113] width 92 height 92
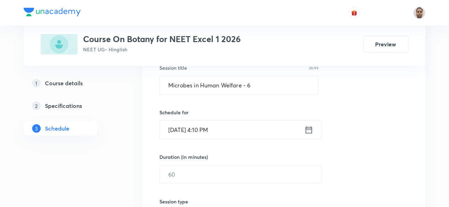
scroll to position [177, 0]
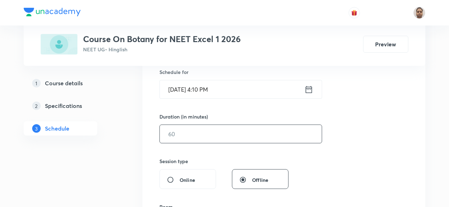
click at [186, 130] on input "text" at bounding box center [241, 134] width 162 height 18
type input "90"
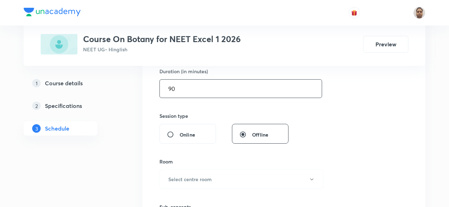
scroll to position [247, 0]
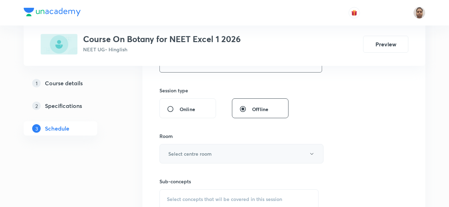
click at [183, 145] on button "Select centre room" at bounding box center [241, 153] width 164 height 19
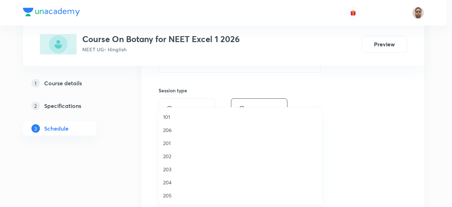
click at [176, 197] on span "205" at bounding box center [240, 195] width 155 height 7
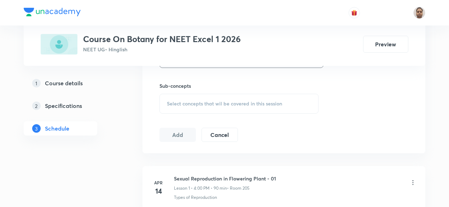
scroll to position [353, 0]
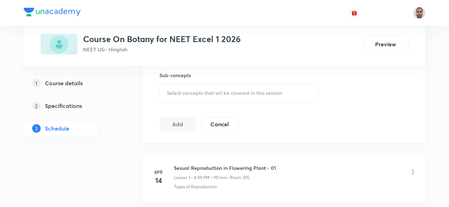
click at [182, 92] on span "Select concepts that wil be covered in this session" at bounding box center [224, 93] width 115 height 6
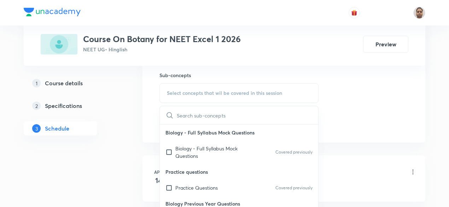
click at [170, 152] on input "checkbox" at bounding box center [170, 152] width 10 height 15
checkbox input "true"
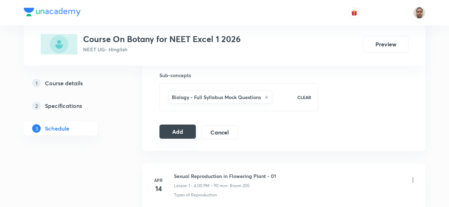
click at [174, 131] on button "Add" at bounding box center [177, 131] width 36 height 14
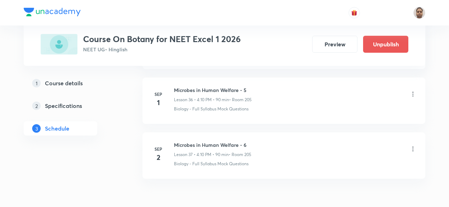
scroll to position [2053, 0]
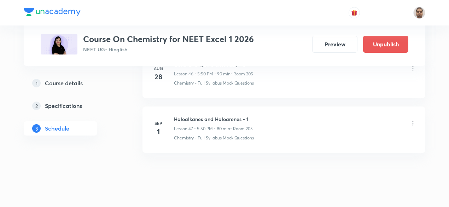
scroll to position [2922, 0]
click at [193, 115] on h6 "Haloalkanes and Haloarenes - 1" at bounding box center [213, 118] width 79 height 7
copy h6 "Haloalkanes and Haloarenes - 1"
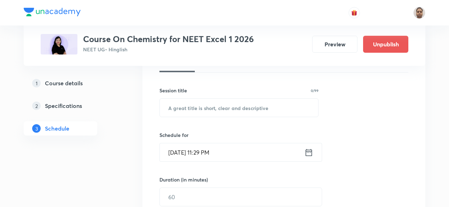
scroll to position [107, 0]
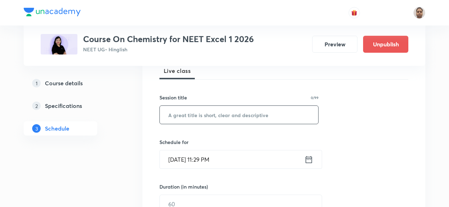
click at [210, 120] on input "text" at bounding box center [239, 115] width 158 height 18
paste input "Haloalkanes and Haloarenes - 1"
type input "Haloalkanes and Haloarenes - 2"
click at [206, 157] on input "Sep 1, 2025, 11:29 PM" at bounding box center [232, 159] width 145 height 18
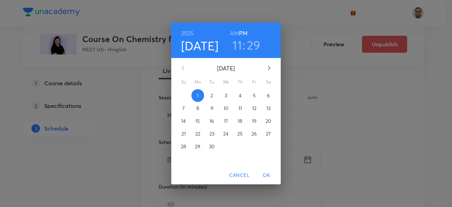
click at [214, 94] on span "2" at bounding box center [212, 95] width 13 height 7
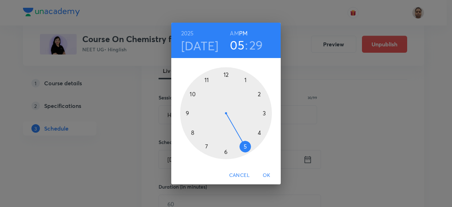
drag, startPoint x: 207, startPoint y: 77, endPoint x: 248, endPoint y: 142, distance: 77.2
click at [248, 142] on div at bounding box center [226, 113] width 92 height 92
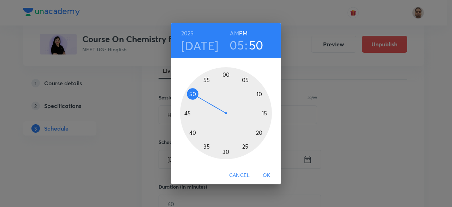
drag, startPoint x: 204, startPoint y: 130, endPoint x: 193, endPoint y: 94, distance: 37.8
click at [193, 94] on div at bounding box center [226, 113] width 92 height 92
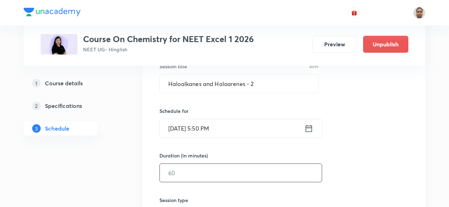
scroll to position [177, 0]
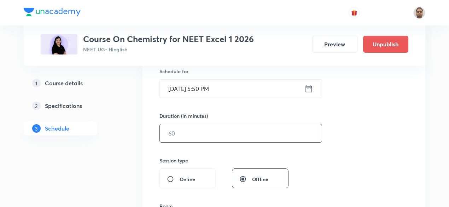
click at [198, 137] on input "text" at bounding box center [241, 133] width 162 height 18
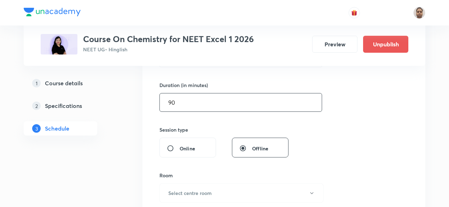
scroll to position [248, 0]
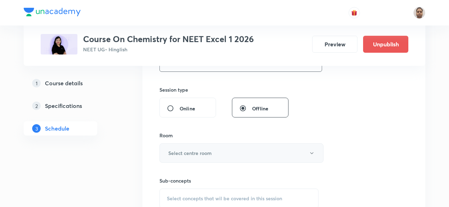
type input "90"
click at [188, 149] on h6 "Select centre room" at bounding box center [189, 152] width 43 height 7
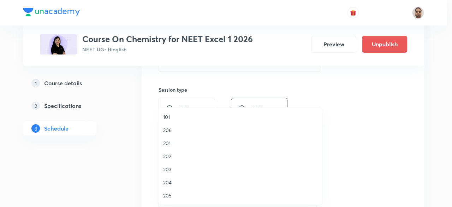
click at [170, 189] on li "205" at bounding box center [240, 195] width 163 height 13
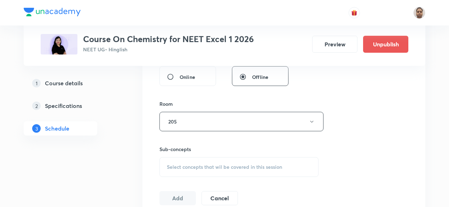
scroll to position [319, 0]
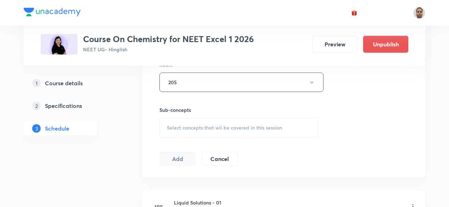
click at [188, 122] on div "Select concepts that wil be covered in this session" at bounding box center [238, 128] width 159 height 20
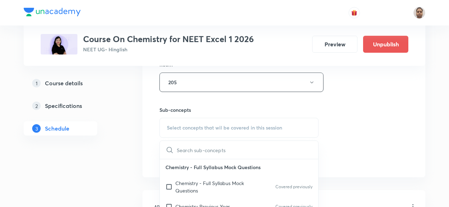
click at [171, 186] on input "checkbox" at bounding box center [170, 186] width 10 height 15
checkbox input "true"
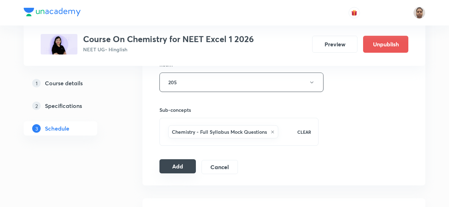
click at [178, 162] on button "Add" at bounding box center [177, 166] width 36 height 14
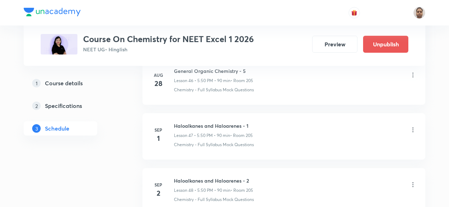
scroll to position [2616, 0]
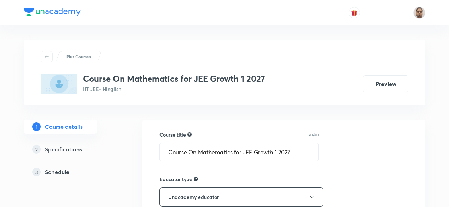
click at [51, 168] on h5 "Schedule" at bounding box center [57, 172] width 24 height 8
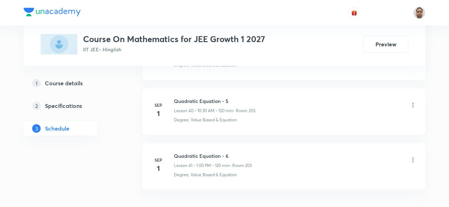
scroll to position [2595, 0]
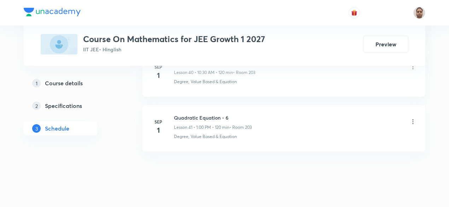
click at [216, 114] on h6 "Quadratic Equation - 6" at bounding box center [213, 117] width 78 height 7
copy h6 "Quadratic Equation - 6"
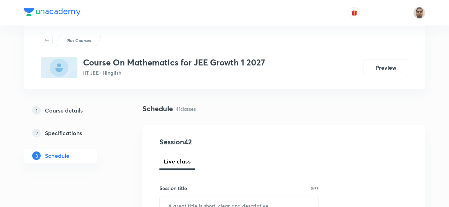
scroll to position [71, 0]
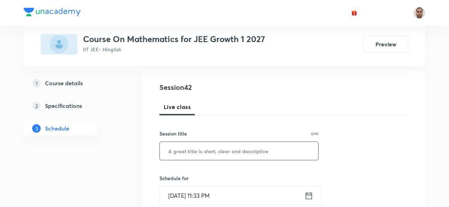
click at [213, 152] on input "text" at bounding box center [239, 151] width 158 height 18
paste input "Quadratic Equation - 6"
type input "Quadratic Equation - 7"
click at [199, 197] on input "[DATE] 11:33 PM" at bounding box center [232, 195] width 145 height 18
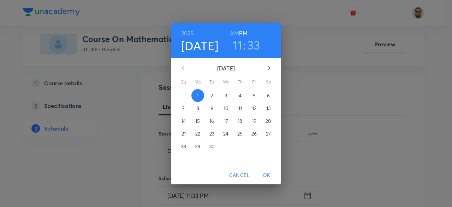
click at [209, 95] on span "2" at bounding box center [212, 95] width 13 height 7
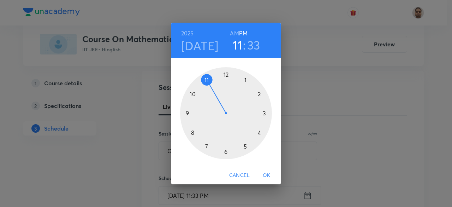
drag, startPoint x: 204, startPoint y: 77, endPoint x: 197, endPoint y: 89, distance: 13.9
click at [197, 89] on div at bounding box center [226, 113] width 92 height 92
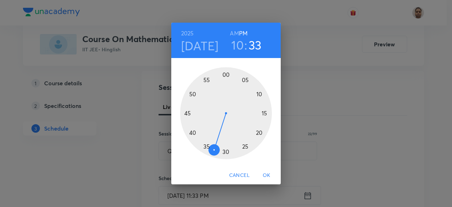
click at [234, 31] on h6 "AM" at bounding box center [234, 33] width 9 height 10
drag, startPoint x: 217, startPoint y: 149, endPoint x: 227, endPoint y: 152, distance: 10.0
click at [227, 152] on div at bounding box center [226, 113] width 92 height 92
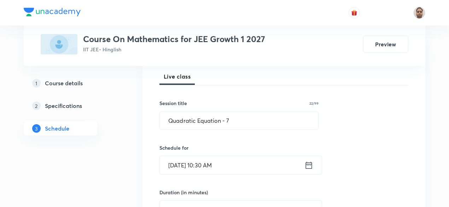
scroll to position [141, 0]
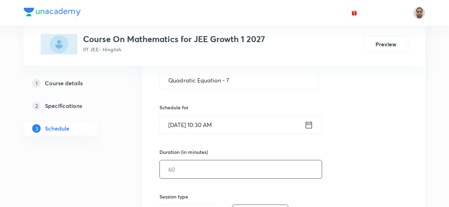
click at [195, 169] on input "text" at bounding box center [241, 169] width 162 height 18
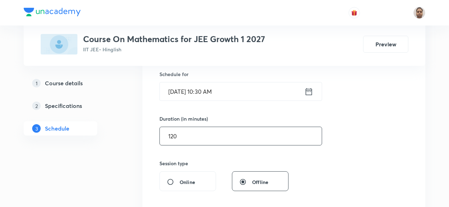
scroll to position [212, 0]
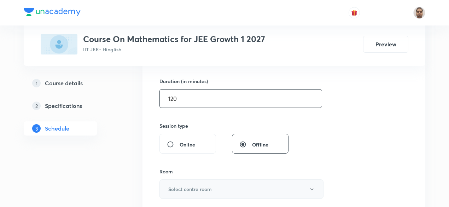
type input "120"
click at [184, 186] on h6 "Select centre room" at bounding box center [189, 188] width 43 height 7
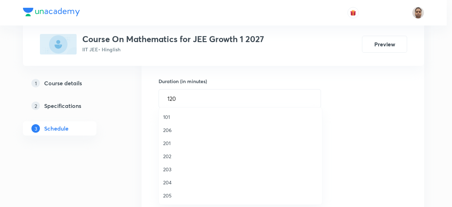
click at [171, 169] on span "203" at bounding box center [240, 168] width 155 height 7
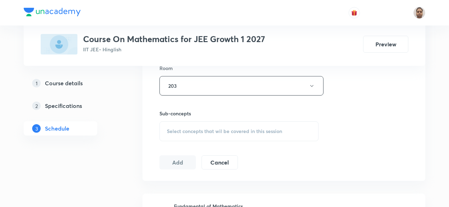
scroll to position [318, 0]
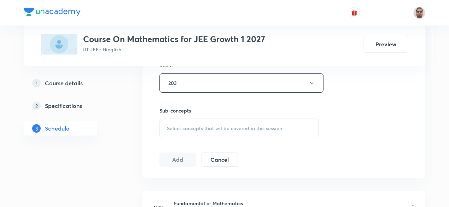
click at [191, 130] on span "Select concepts that wil be covered in this session" at bounding box center [224, 128] width 115 height 6
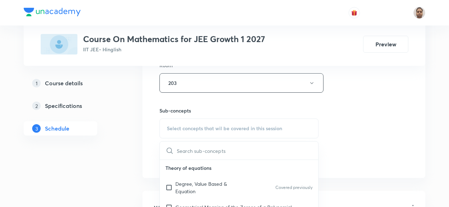
click at [168, 186] on input "checkbox" at bounding box center [170, 187] width 10 height 15
checkbox input "true"
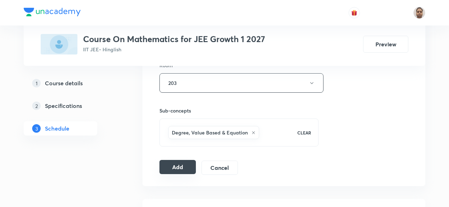
click at [181, 162] on button "Add" at bounding box center [177, 167] width 36 height 14
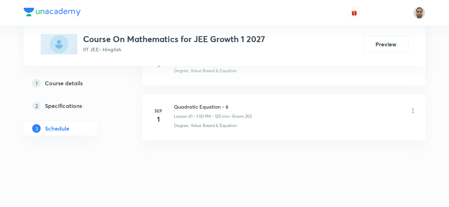
scroll to position [2271, 0]
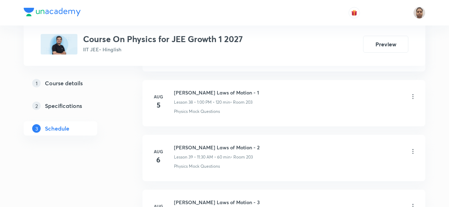
scroll to position [2922, 0]
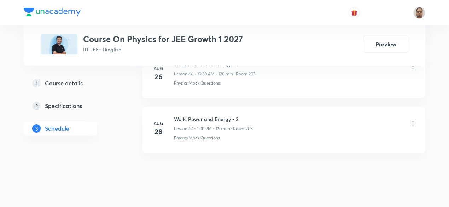
click at [196, 115] on h6 "Work, Power and Energy - 2" at bounding box center [213, 118] width 78 height 7
copy h6 "Work, Power and Energy - 2"
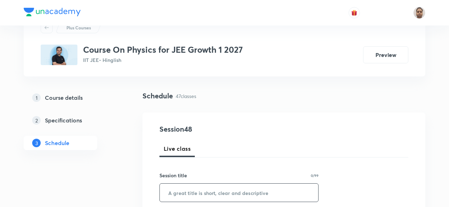
scroll to position [71, 0]
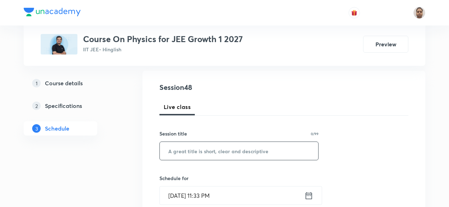
click at [199, 152] on input "text" at bounding box center [239, 151] width 158 height 18
paste input "Work, Power and Energy - 2"
type input "Work, Power and Energy - 3"
click at [202, 194] on input "[DATE] 11:33 PM" at bounding box center [232, 195] width 145 height 18
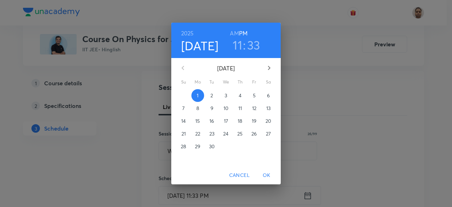
click at [212, 97] on p "2" at bounding box center [212, 95] width 2 height 7
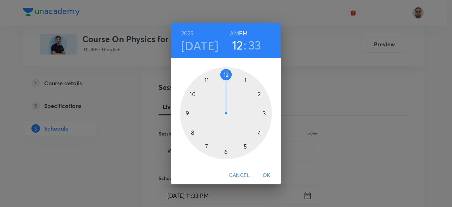
drag, startPoint x: 222, startPoint y: 77, endPoint x: 238, endPoint y: 82, distance: 16.3
click at [238, 82] on div at bounding box center [226, 113] width 92 height 92
drag, startPoint x: 190, startPoint y: 92, endPoint x: 224, endPoint y: 71, distance: 39.9
click at [224, 71] on div at bounding box center [226, 113] width 92 height 92
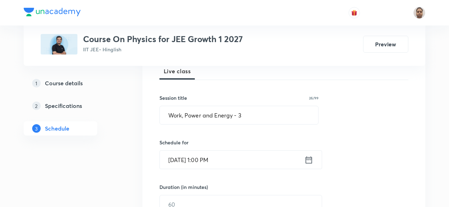
scroll to position [141, 0]
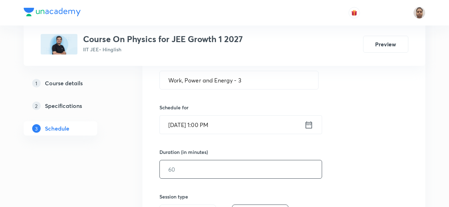
click at [183, 169] on input "text" at bounding box center [241, 169] width 162 height 18
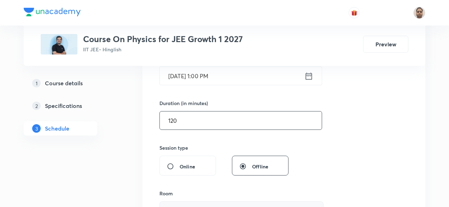
scroll to position [247, 0]
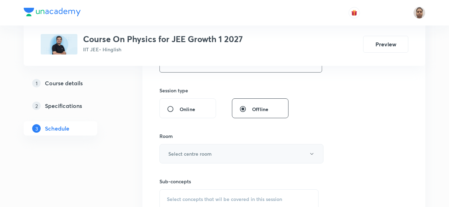
type input "120"
click at [190, 153] on h6 "Select centre room" at bounding box center [189, 153] width 43 height 7
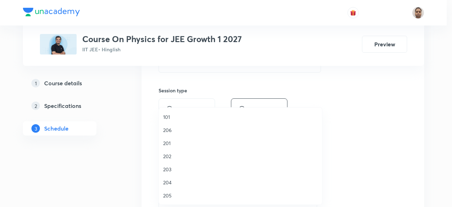
click at [171, 165] on span "203" at bounding box center [240, 168] width 155 height 7
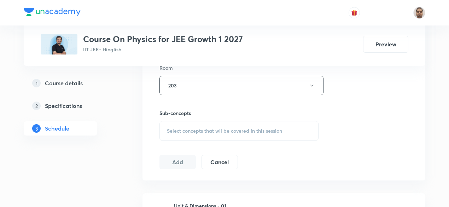
scroll to position [318, 0]
click at [193, 127] on span "Select concepts that wil be covered in this session" at bounding box center [224, 128] width 115 height 6
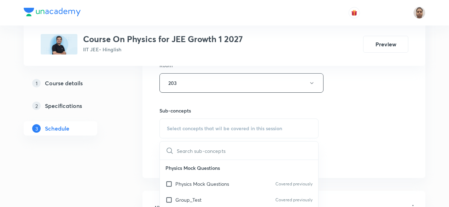
click at [171, 184] on input "checkbox" at bounding box center [170, 183] width 10 height 7
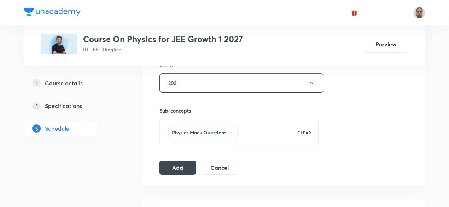
click at [163, 166] on button "Add" at bounding box center [177, 167] width 36 height 14
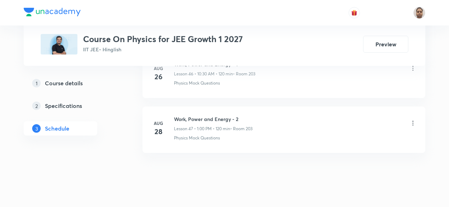
scroll to position [2599, 0]
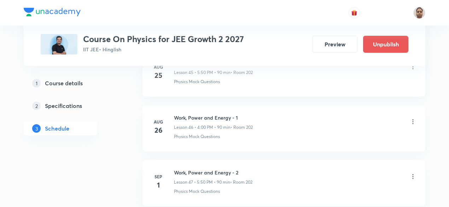
scroll to position [2922, 0]
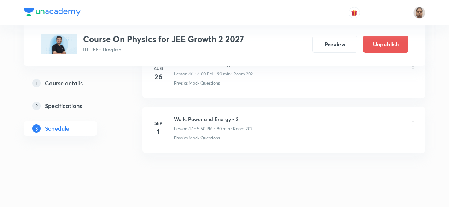
click at [210, 115] on h6 "Work, Power and Energy - 2" at bounding box center [213, 118] width 78 height 7
click at [221, 115] on h6 "Work, Power and Energy - 2" at bounding box center [213, 118] width 78 height 7
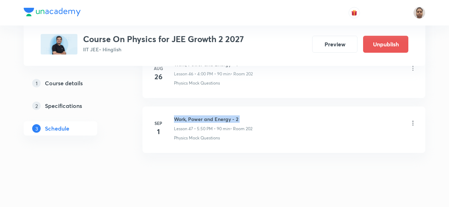
copy h6 "Work, Power and Energy - 2"
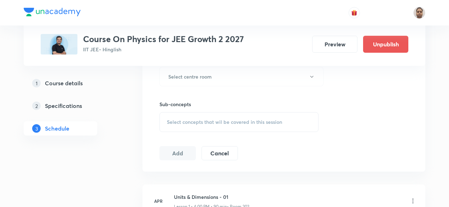
scroll to position [46, 0]
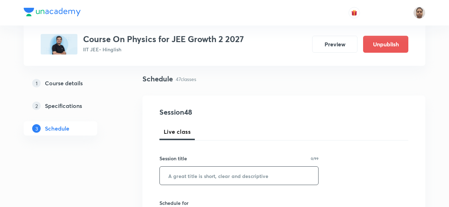
click at [204, 177] on input "text" at bounding box center [239, 175] width 158 height 18
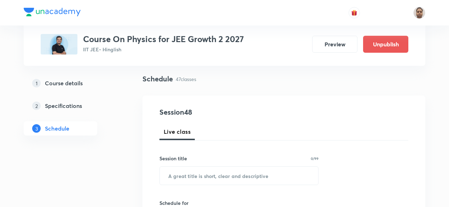
paste input "Work, Power and Energy - 2"
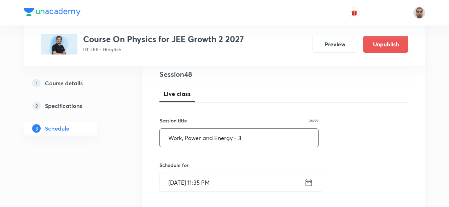
scroll to position [117, 0]
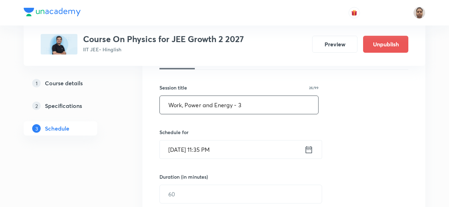
type input "Work, Power and Energy - 3"
click at [201, 148] on input "[DATE] 11:35 PM" at bounding box center [232, 149] width 145 height 18
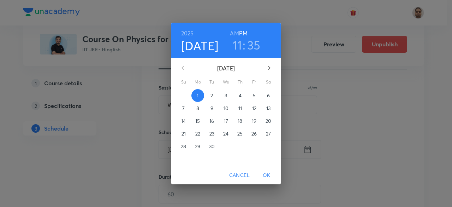
click at [214, 97] on span "2" at bounding box center [212, 95] width 13 height 7
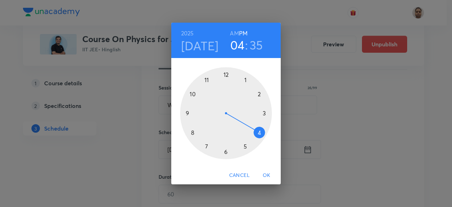
drag, startPoint x: 235, startPoint y: 94, endPoint x: 260, endPoint y: 137, distance: 49.4
click at [260, 137] on div at bounding box center [226, 113] width 92 height 92
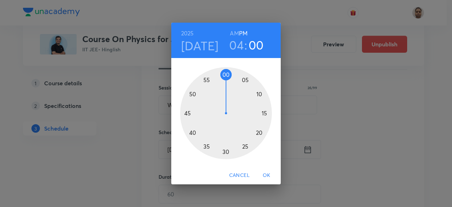
drag, startPoint x: 204, startPoint y: 120, endPoint x: 226, endPoint y: 80, distance: 46.0
click at [226, 80] on div at bounding box center [226, 113] width 92 height 92
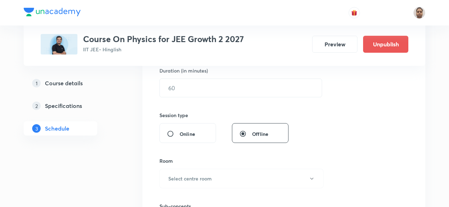
scroll to position [187, 0]
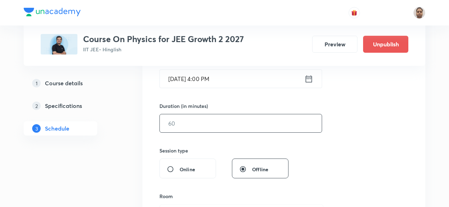
click at [194, 118] on input "text" at bounding box center [241, 123] width 162 height 18
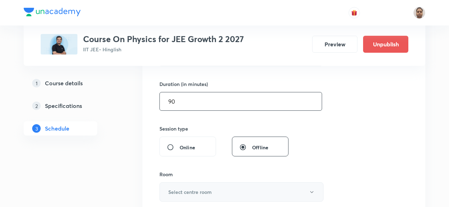
scroll to position [258, 0]
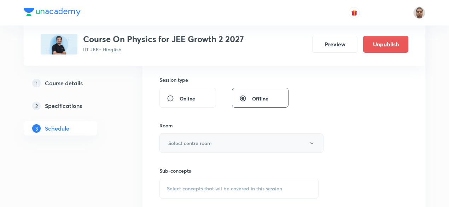
type input "90"
click at [176, 139] on h6 "Select centre room" at bounding box center [189, 142] width 43 height 7
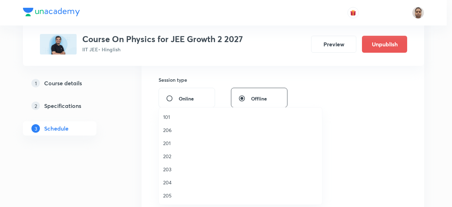
click at [175, 158] on span "202" at bounding box center [240, 155] width 155 height 7
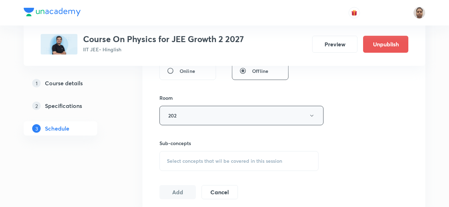
scroll to position [329, 0]
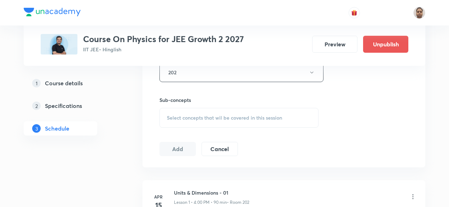
click at [177, 112] on div "Select concepts that wil be covered in this session" at bounding box center [238, 118] width 159 height 20
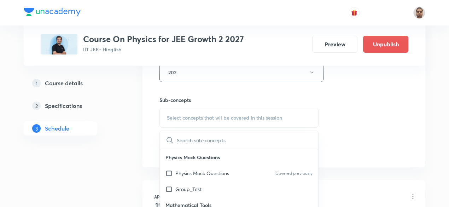
click at [168, 172] on input "checkbox" at bounding box center [170, 172] width 10 height 7
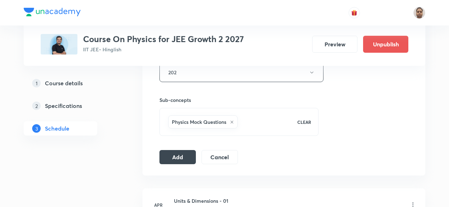
click at [176, 156] on button "Add" at bounding box center [177, 157] width 36 height 14
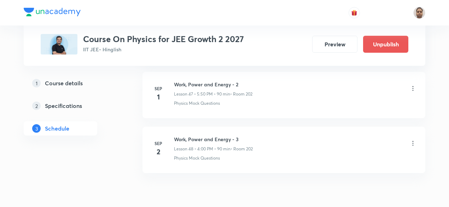
scroll to position [2618, 0]
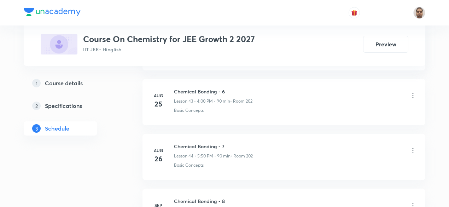
scroll to position [2814, 0]
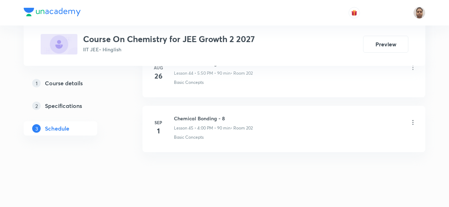
click at [196, 115] on div "Chemical Bonding - 8 Lesson 45 • 4:00 PM • 90 min • Room 202" at bounding box center [213, 123] width 79 height 17
click at [198, 115] on h6 "Chemical Bonding - 8" at bounding box center [213, 118] width 79 height 7
copy h6 "Chemical Bonding - 8"
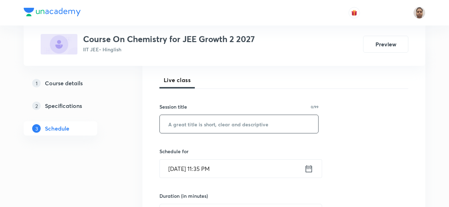
scroll to position [95, 0]
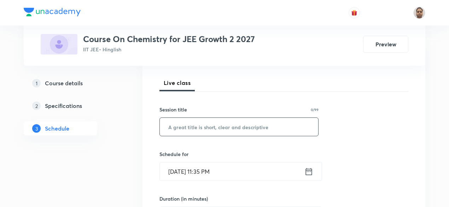
click at [209, 118] on input "text" at bounding box center [239, 127] width 158 height 18
paste input "Chemical Bonding - 8"
type input "Chemical Bonding - 9"
click at [188, 170] on input "Sep 1, 2025, 11:35 PM" at bounding box center [232, 171] width 145 height 18
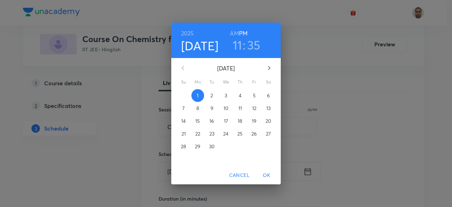
click at [208, 94] on span "2" at bounding box center [212, 95] width 13 height 7
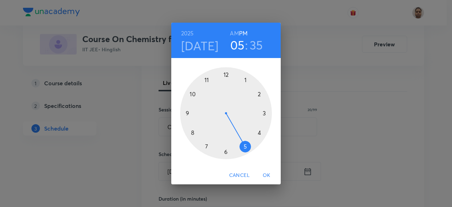
drag, startPoint x: 205, startPoint y: 76, endPoint x: 243, endPoint y: 148, distance: 80.9
click at [243, 148] on div at bounding box center [226, 113] width 92 height 92
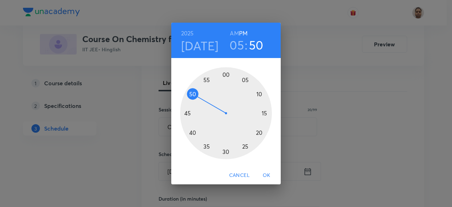
drag, startPoint x: 207, startPoint y: 142, endPoint x: 200, endPoint y: 97, distance: 45.8
click at [200, 97] on div at bounding box center [226, 113] width 92 height 92
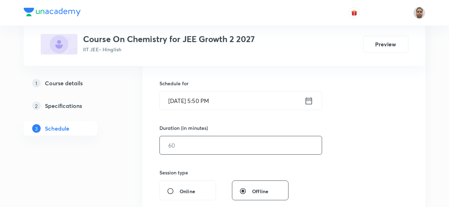
scroll to position [165, 0]
click at [194, 142] on input "text" at bounding box center [241, 145] width 162 height 18
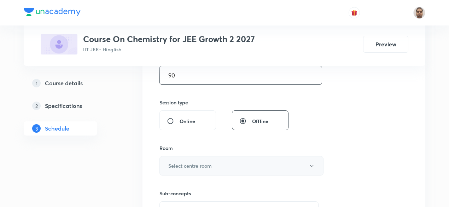
scroll to position [236, 0]
type input "90"
click at [189, 162] on h6 "Select centre room" at bounding box center [189, 164] width 43 height 7
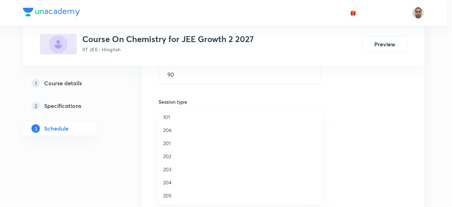
click at [175, 157] on span "202" at bounding box center [240, 155] width 155 height 7
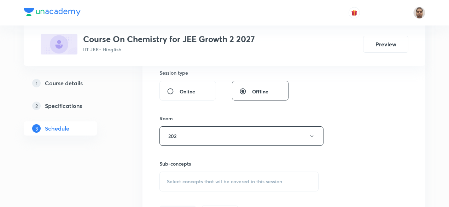
scroll to position [307, 0]
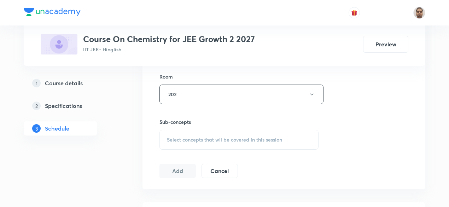
click at [186, 143] on div "Select concepts that wil be covered in this session" at bounding box center [238, 140] width 159 height 20
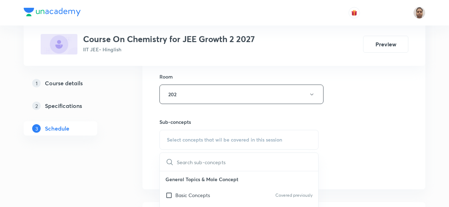
click at [180, 191] on p "Basic Concepts" at bounding box center [192, 194] width 35 height 7
checkbox input "true"
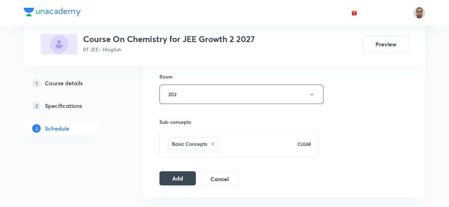
click at [177, 176] on button "Add" at bounding box center [177, 178] width 36 height 14
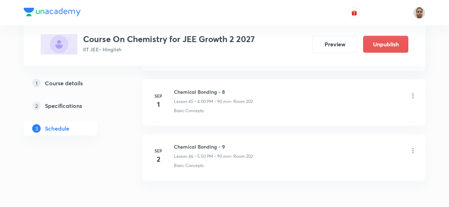
scroll to position [2544, 0]
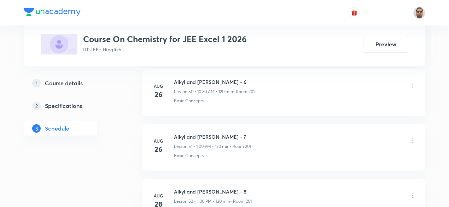
scroll to position [3250, 0]
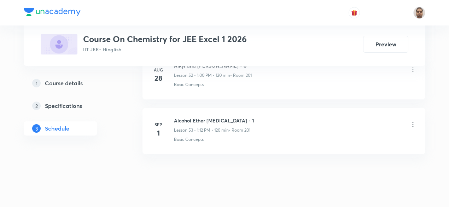
click at [216, 117] on h6 "Alcohol Ether [MEDICAL_DATA] - 1" at bounding box center [214, 120] width 80 height 7
copy h6 "Alcohol Ether [MEDICAL_DATA] - 1"
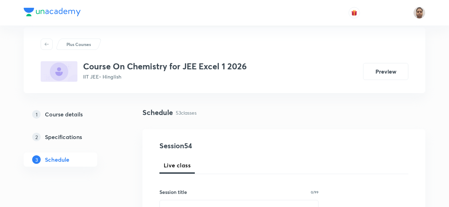
scroll to position [71, 0]
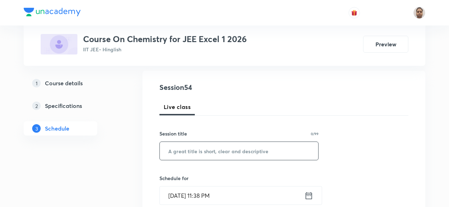
click at [209, 153] on input "text" at bounding box center [239, 151] width 158 height 18
paste input "Alcohol Ether Phenol - 1"
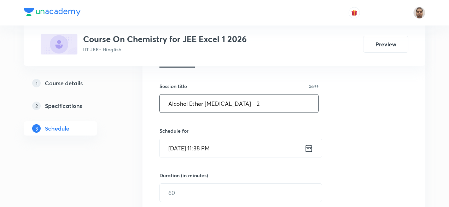
scroll to position [141, 0]
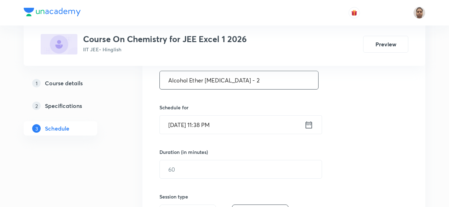
type input "Alcohol Ether Phenol - 2"
click at [194, 127] on input "[DATE] 11:38 PM" at bounding box center [232, 125] width 145 height 18
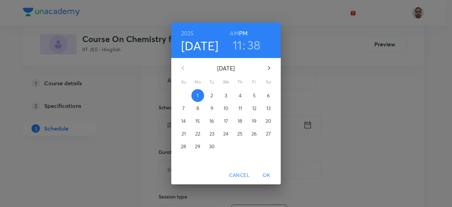
click at [217, 95] on span "2" at bounding box center [212, 95] width 13 height 7
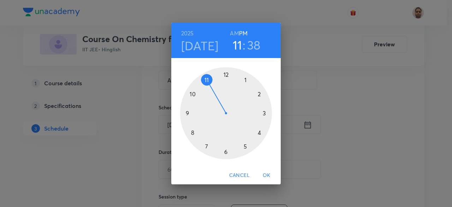
drag, startPoint x: 208, startPoint y: 77, endPoint x: 198, endPoint y: 92, distance: 17.3
click at [198, 92] on div at bounding box center [226, 113] width 92 height 92
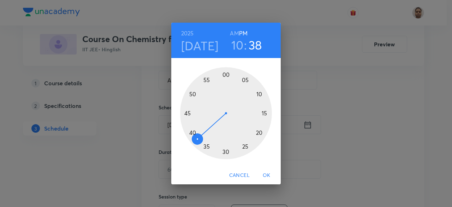
click at [236, 29] on h6 "AM" at bounding box center [234, 33] width 9 height 10
drag, startPoint x: 200, startPoint y: 137, endPoint x: 224, endPoint y: 151, distance: 28.0
click at [224, 151] on div at bounding box center [226, 113] width 92 height 92
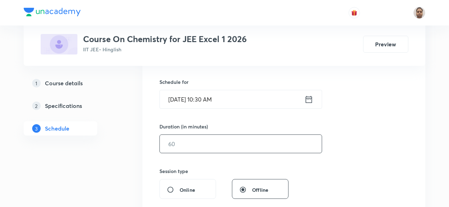
scroll to position [177, 0]
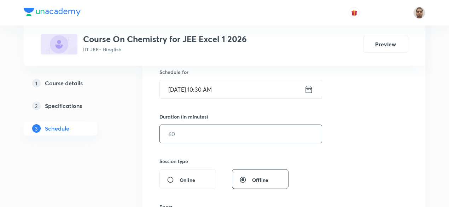
click at [195, 138] on input "text" at bounding box center [241, 134] width 162 height 18
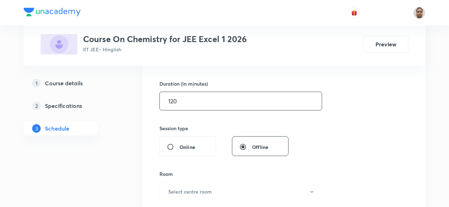
scroll to position [247, 0]
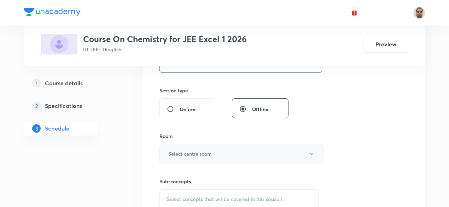
type input "120"
click at [182, 150] on h6 "Select centre room" at bounding box center [189, 153] width 43 height 7
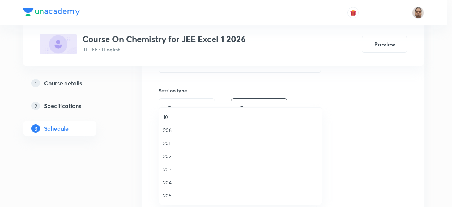
click at [175, 141] on span "201" at bounding box center [240, 142] width 155 height 7
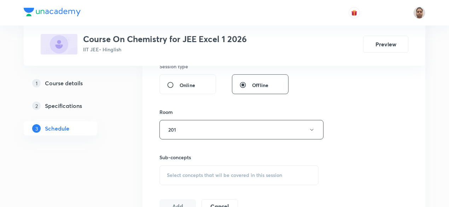
scroll to position [283, 0]
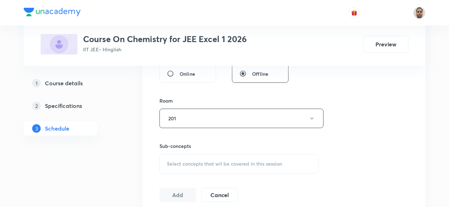
click at [180, 166] on span "Select concepts that wil be covered in this session" at bounding box center [224, 164] width 115 height 6
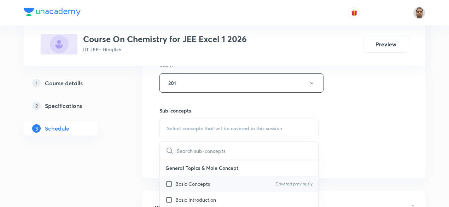
click at [174, 181] on input "checkbox" at bounding box center [170, 183] width 10 height 7
checkbox input "true"
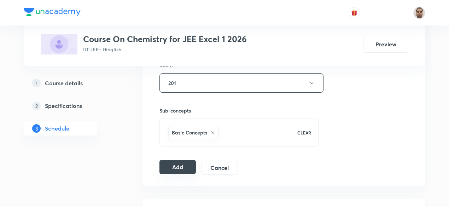
click at [171, 163] on button "Add" at bounding box center [177, 167] width 36 height 14
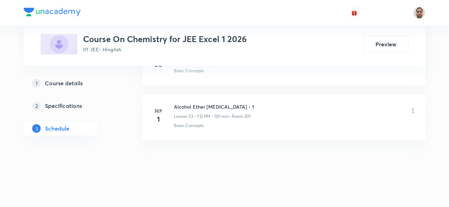
scroll to position [2926, 0]
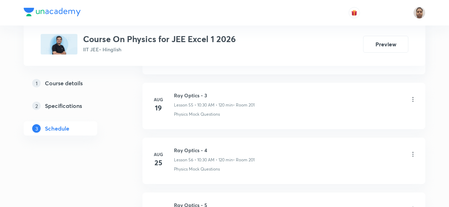
scroll to position [3468, 0]
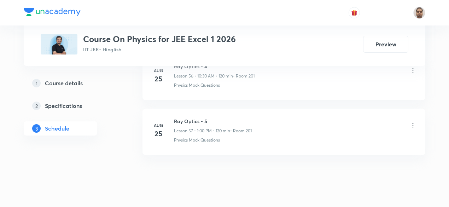
click at [202, 117] on h6 "Ray Optics - 5" at bounding box center [213, 120] width 78 height 7
copy h6 "Ray Optics - 5"
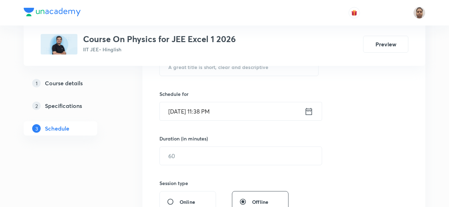
scroll to position [119, 0]
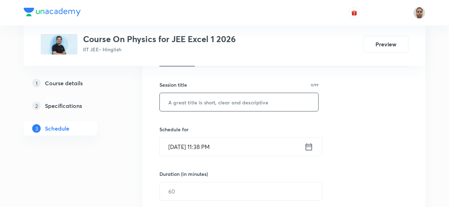
click at [209, 103] on input "text" at bounding box center [239, 102] width 158 height 18
paste input "Ray Optics - 5"
type input "Ray Optics - 6"
click at [180, 150] on input "[DATE] 11:38 PM" at bounding box center [232, 146] width 145 height 18
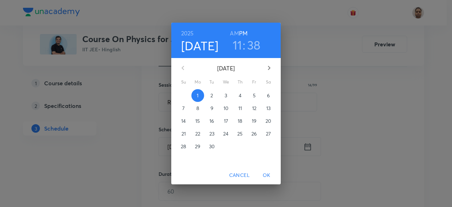
click at [214, 94] on span "2" at bounding box center [212, 95] width 13 height 7
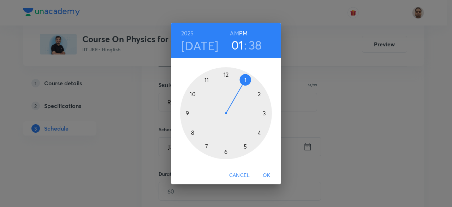
drag, startPoint x: 207, startPoint y: 81, endPoint x: 239, endPoint y: 88, distance: 32.5
click at [239, 88] on div at bounding box center [226, 113] width 92 height 92
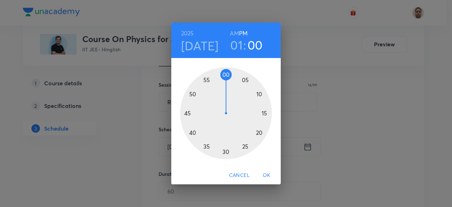
drag, startPoint x: 200, startPoint y: 103, endPoint x: 226, endPoint y: 76, distance: 37.2
click at [226, 76] on div at bounding box center [226, 113] width 92 height 92
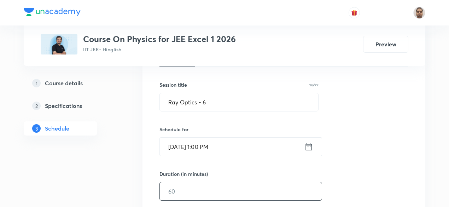
click at [196, 187] on input "text" at bounding box center [241, 191] width 162 height 18
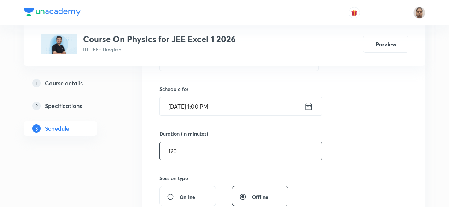
scroll to position [226, 0]
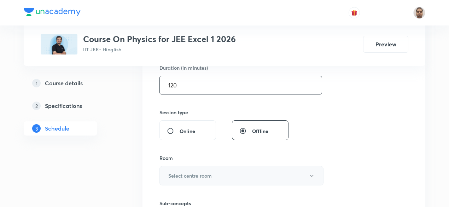
type input "120"
click at [178, 172] on h6 "Select centre room" at bounding box center [189, 175] width 43 height 7
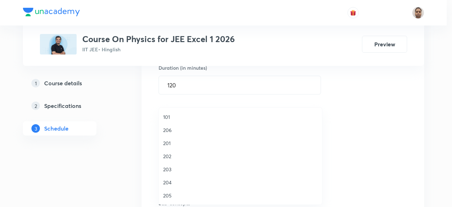
click at [171, 141] on span "201" at bounding box center [240, 142] width 155 height 7
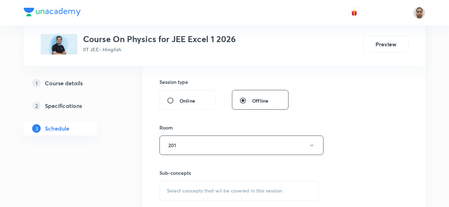
scroll to position [296, 0]
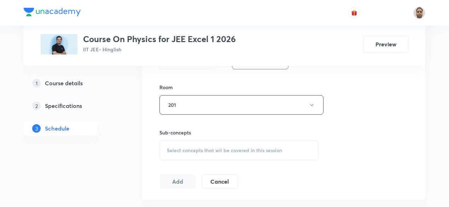
click at [185, 148] on span "Select concepts that wil be covered in this session" at bounding box center [224, 150] width 115 height 6
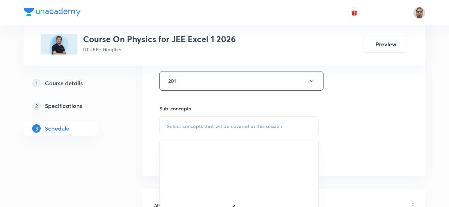
scroll to position [332, 0]
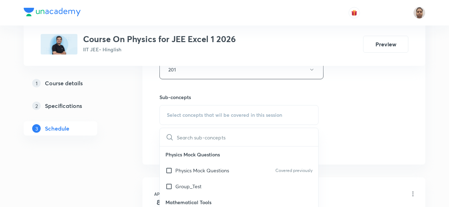
click at [173, 170] on input "checkbox" at bounding box center [170, 169] width 10 height 7
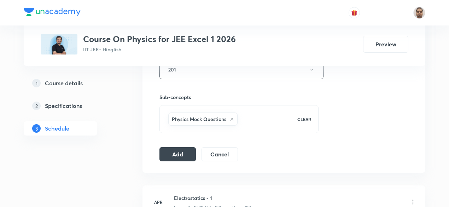
click at [176, 152] on button "Add" at bounding box center [177, 154] width 36 height 14
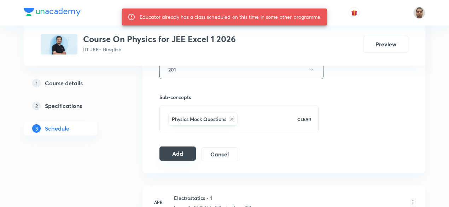
click at [181, 153] on button "Add" at bounding box center [177, 153] width 36 height 14
click at [177, 146] on button "Add" at bounding box center [177, 153] width 36 height 14
click at [178, 153] on button "Add" at bounding box center [177, 153] width 36 height 14
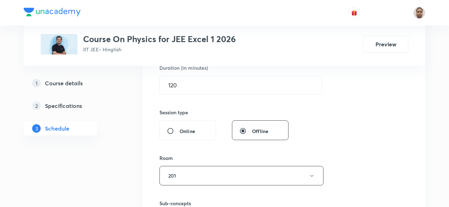
scroll to position [155, 0]
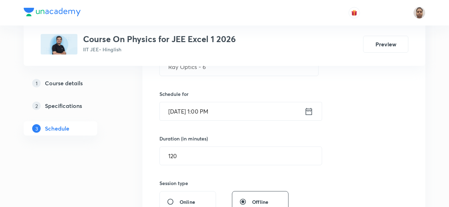
click at [218, 111] on input "Sep 2, 2025, 1:00 PM" at bounding box center [232, 111] width 145 height 18
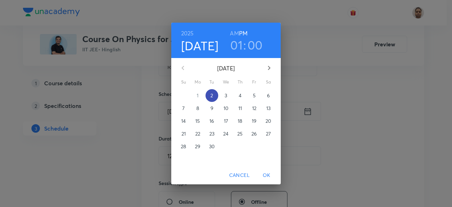
click at [213, 93] on p "2" at bounding box center [212, 95] width 2 height 7
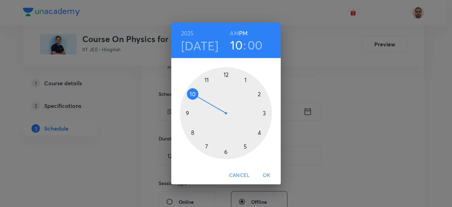
drag, startPoint x: 245, startPoint y: 79, endPoint x: 195, endPoint y: 99, distance: 53.6
click at [195, 99] on div at bounding box center [226, 113] width 92 height 92
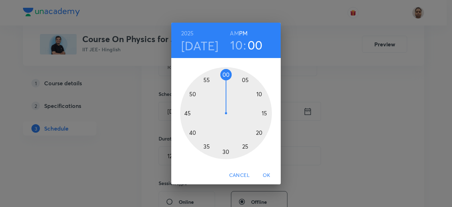
click at [235, 32] on h6 "AM" at bounding box center [234, 33] width 9 height 10
drag, startPoint x: 258, startPoint y: 111, endPoint x: 227, endPoint y: 157, distance: 55.7
click at [227, 157] on div at bounding box center [226, 113] width 92 height 92
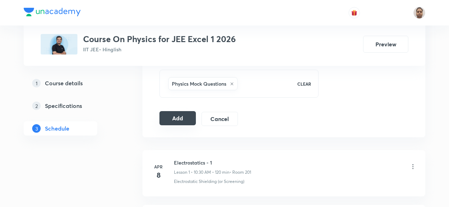
click at [185, 117] on button "Add" at bounding box center [177, 118] width 36 height 14
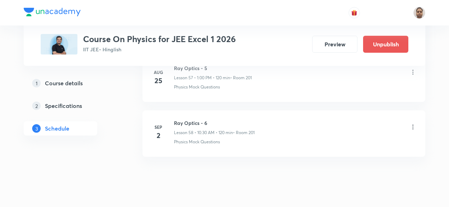
scroll to position [3199, 0]
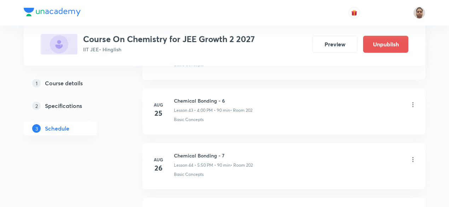
scroll to position [2868, 0]
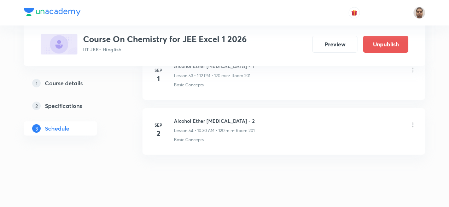
scroll to position [3304, 0]
click at [411, 121] on icon at bounding box center [412, 124] width 7 height 7
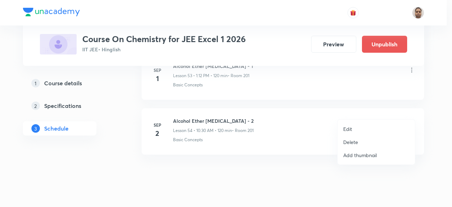
click at [360, 129] on li "Edit" at bounding box center [376, 128] width 77 height 13
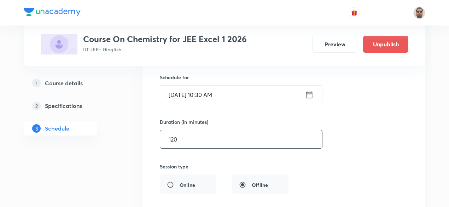
scroll to position [3039, 0]
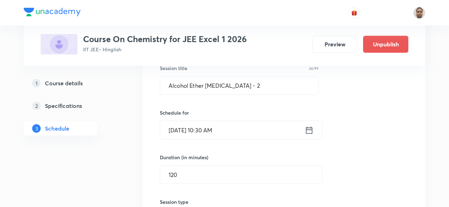
click at [216, 121] on input "[DATE] 10:30 AM" at bounding box center [232, 130] width 145 height 18
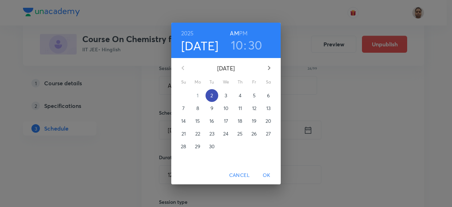
click at [214, 94] on span "2" at bounding box center [212, 95] width 13 height 7
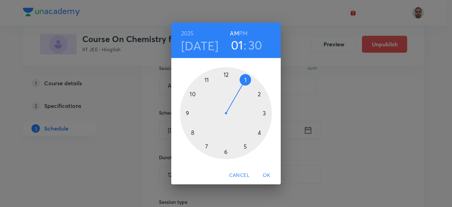
drag, startPoint x: 198, startPoint y: 93, endPoint x: 237, endPoint y: 89, distance: 39.5
click at [237, 89] on div at bounding box center [226, 113] width 92 height 92
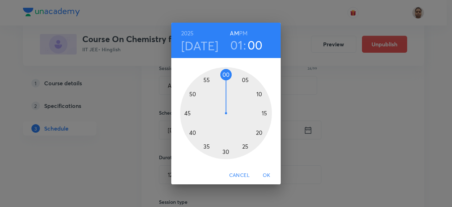
drag, startPoint x: 212, startPoint y: 139, endPoint x: 226, endPoint y: 80, distance: 60.5
click at [226, 80] on div at bounding box center [226, 113] width 92 height 92
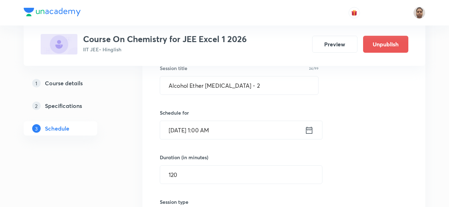
click at [236, 122] on input "Sep 2, 2025, 1:00 AM" at bounding box center [232, 130] width 145 height 18
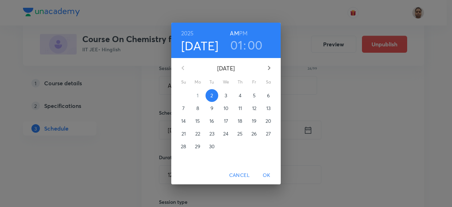
click at [244, 34] on h6 "PM" at bounding box center [243, 33] width 8 height 10
click at [269, 173] on span "OK" at bounding box center [266, 175] width 17 height 9
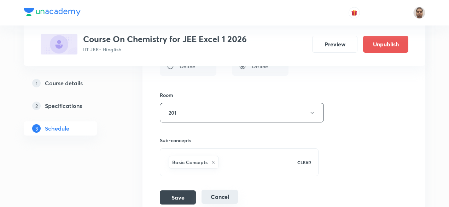
scroll to position [3216, 0]
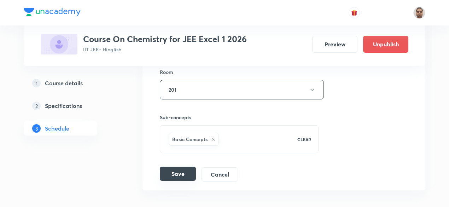
click at [183, 166] on button "Save" at bounding box center [178, 173] width 36 height 14
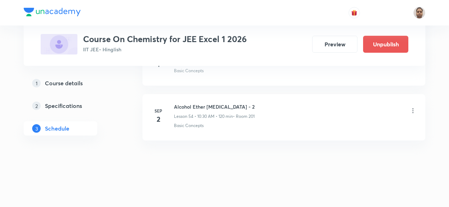
scroll to position [2980, 0]
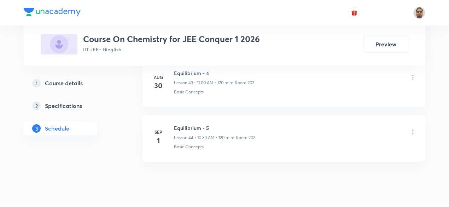
scroll to position [2759, 0]
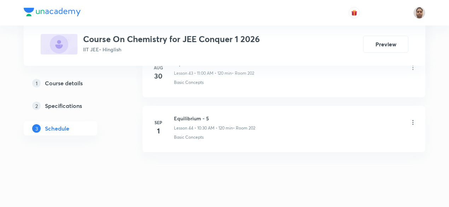
click at [199, 115] on h6 "Equilibrium - 5" at bounding box center [214, 118] width 81 height 7
copy h6 "Equilibrium - 5"
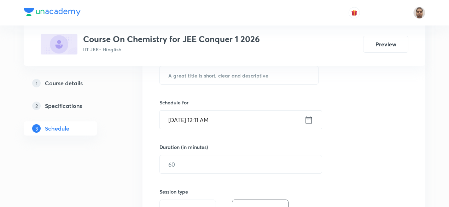
scroll to position [137, 0]
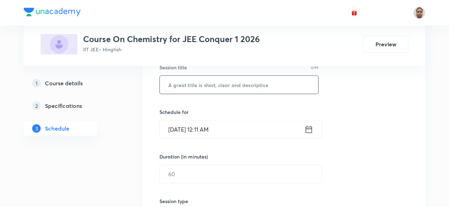
click at [199, 87] on input "text" at bounding box center [239, 85] width 158 height 18
paste input "Equilibrium - 5"
type input "Equilibrium - 6"
click at [207, 123] on input "[DATE] 12:11 AM" at bounding box center [232, 129] width 145 height 18
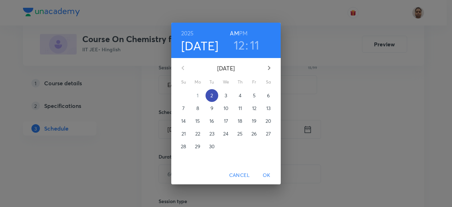
click at [213, 95] on span "2" at bounding box center [212, 95] width 13 height 7
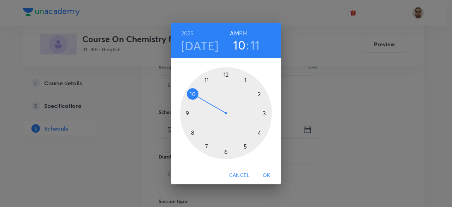
drag, startPoint x: 226, startPoint y: 71, endPoint x: 197, endPoint y: 93, distance: 36.8
click at [197, 93] on div at bounding box center [226, 113] width 92 height 92
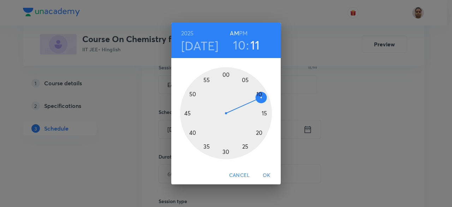
click at [234, 31] on h6 "AM" at bounding box center [234, 33] width 9 height 10
drag, startPoint x: 259, startPoint y: 109, endPoint x: 224, endPoint y: 147, distance: 52.0
click at [224, 147] on div at bounding box center [226, 113] width 92 height 92
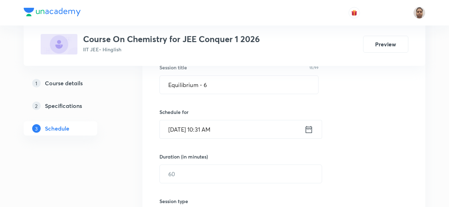
click at [227, 126] on input "Sep 2, 2025, 10:31 AM" at bounding box center [232, 129] width 145 height 18
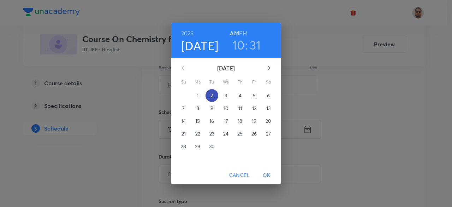
click at [215, 93] on span "2" at bounding box center [212, 95] width 13 height 7
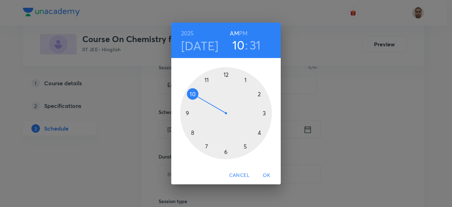
click at [251, 46] on h3 "31" at bounding box center [255, 44] width 11 height 15
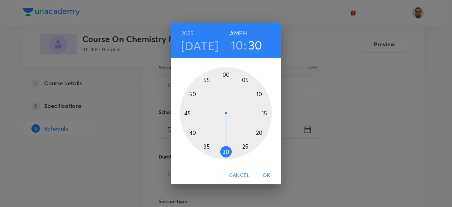
click at [226, 150] on div at bounding box center [226, 113] width 92 height 92
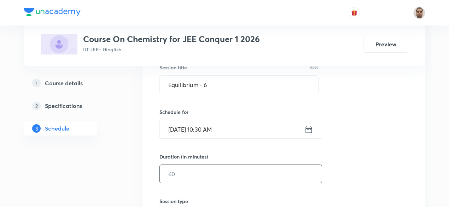
click at [210, 174] on input "text" at bounding box center [241, 174] width 162 height 18
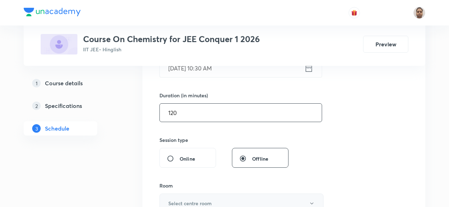
scroll to position [243, 0]
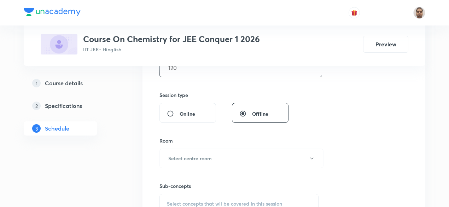
type input "120"
click at [179, 146] on div "Room Select centre room" at bounding box center [238, 152] width 159 height 31
click at [182, 156] on h6 "Select centre room" at bounding box center [189, 157] width 43 height 7
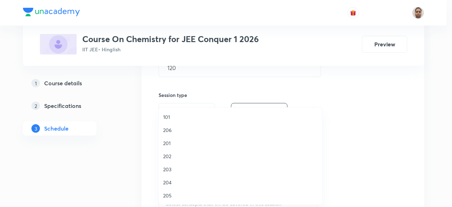
click at [173, 150] on li "202" at bounding box center [240, 156] width 163 height 13
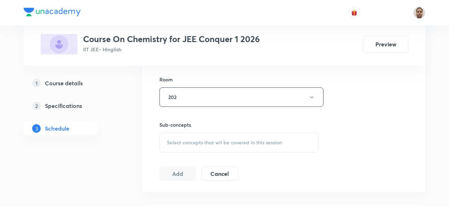
scroll to position [349, 0]
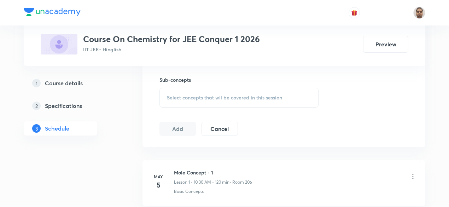
click at [182, 96] on span "Select concepts that wil be covered in this session" at bounding box center [224, 98] width 115 height 6
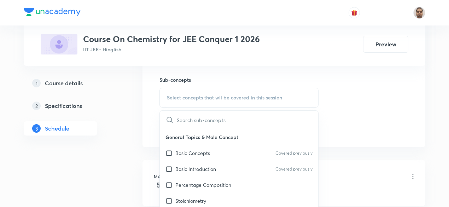
click at [184, 152] on p "Basic Concepts" at bounding box center [192, 152] width 35 height 7
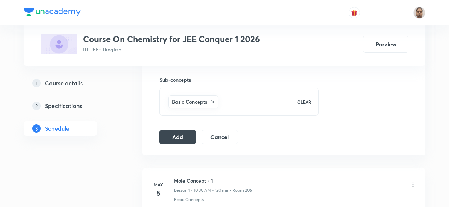
click at [172, 135] on button "Add" at bounding box center [177, 137] width 36 height 14
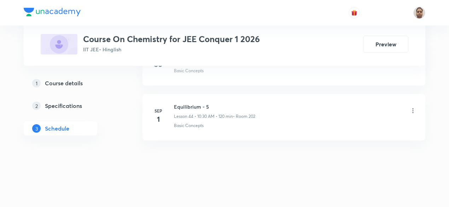
scroll to position [2435, 0]
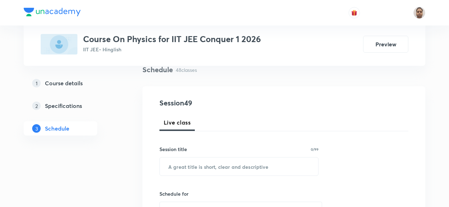
scroll to position [85, 0]
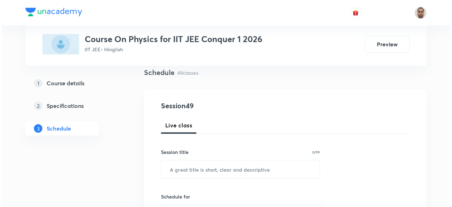
scroll to position [106, 0]
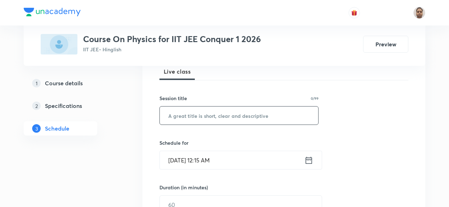
click at [198, 119] on input "text" at bounding box center [239, 115] width 158 height 18
paste input "Heat transfer"
click at [185, 116] on input "Heat transfer - 1" at bounding box center [239, 115] width 158 height 18
type input "Heat Transfer - 1"
click at [218, 162] on input "Sep 2, 2025, 12:15 AM" at bounding box center [232, 160] width 145 height 18
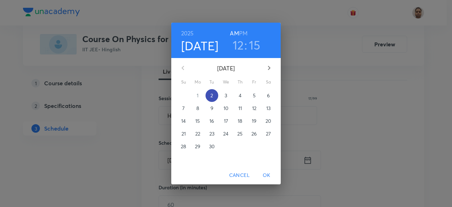
click at [216, 98] on span "2" at bounding box center [212, 95] width 13 height 7
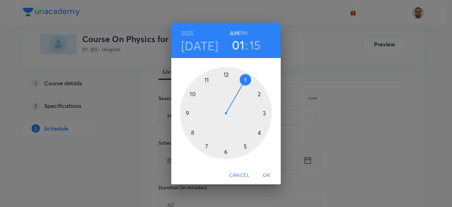
drag, startPoint x: 224, startPoint y: 74, endPoint x: 236, endPoint y: 79, distance: 12.7
click at [236, 79] on div at bounding box center [226, 113] width 92 height 92
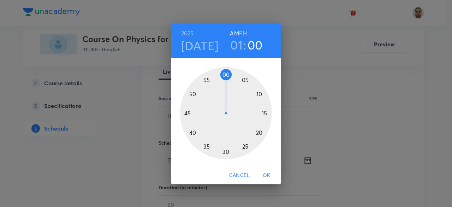
drag, startPoint x: 261, startPoint y: 111, endPoint x: 226, endPoint y: 79, distance: 47.8
click at [226, 79] on div at bounding box center [226, 113] width 92 height 92
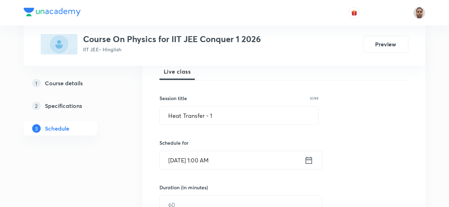
drag, startPoint x: 227, startPoint y: 170, endPoint x: 232, endPoint y: 163, distance: 8.6
click at [232, 162] on input "Sep 2, 2025, 1:00 AM" at bounding box center [232, 160] width 145 height 18
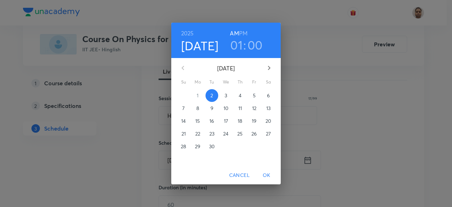
click at [242, 33] on h6 "PM" at bounding box center [243, 33] width 8 height 10
click at [269, 174] on span "OK" at bounding box center [266, 175] width 17 height 9
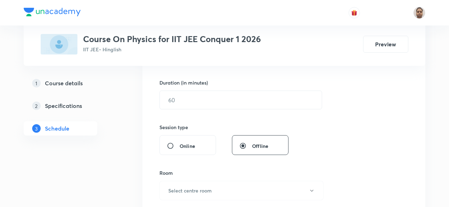
scroll to position [212, 0]
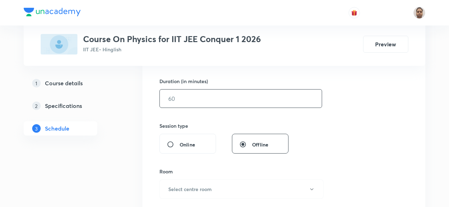
click at [187, 102] on input "text" at bounding box center [241, 98] width 162 height 18
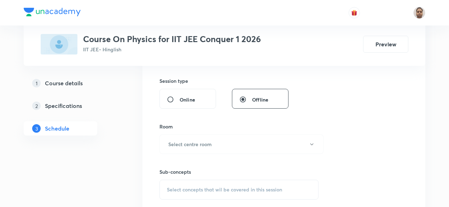
scroll to position [283, 0]
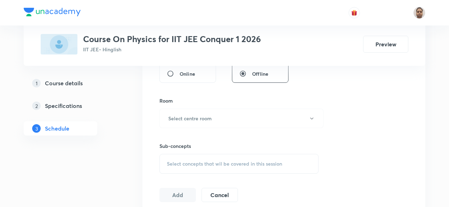
type input "120"
click at [187, 115] on h6 "Select centre room" at bounding box center [189, 118] width 43 height 7
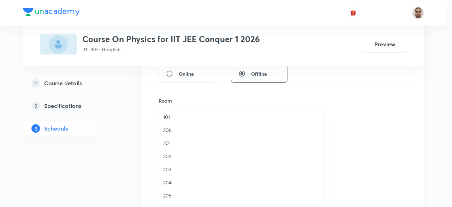
click at [172, 156] on span "202" at bounding box center [240, 155] width 155 height 7
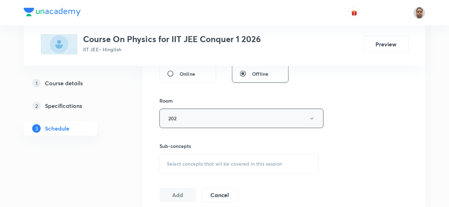
scroll to position [318, 0]
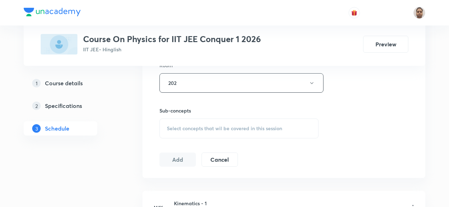
click at [192, 118] on div "Select concepts that wil be covered in this session" at bounding box center [238, 128] width 159 height 20
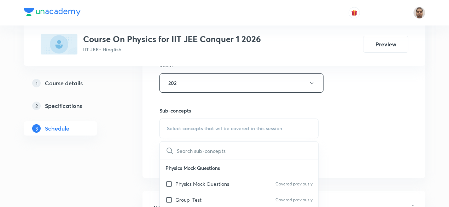
click at [183, 185] on p "Physics Mock Questions" at bounding box center [202, 183] width 54 height 7
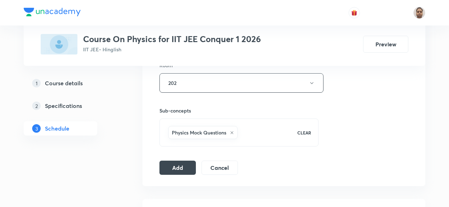
click at [170, 166] on button "Add" at bounding box center [177, 167] width 36 height 14
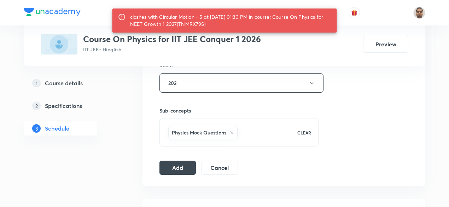
click at [197, 25] on div "clashes with Circular Motion - 5 at 02 Sep 2025 01:30 PM in course: Course On P…" at bounding box center [230, 21] width 201 height 20
copy div "TNMRX79S"
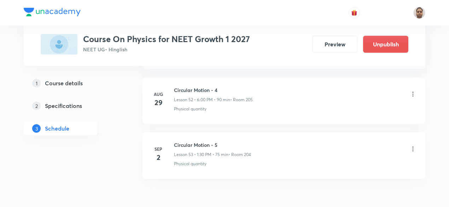
scroll to position [3214, 0]
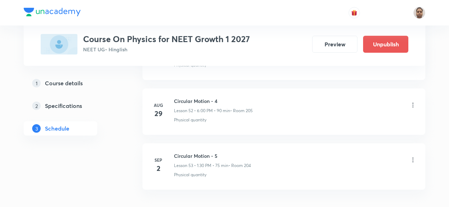
click at [412, 156] on icon at bounding box center [412, 159] width 7 height 7
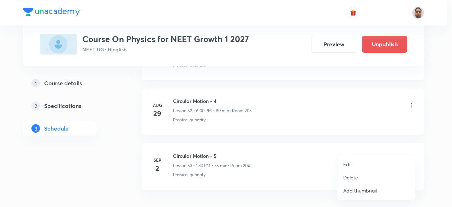
click at [357, 174] on p "Delete" at bounding box center [351, 177] width 15 height 7
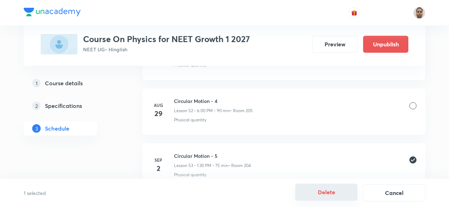
click at [327, 191] on button "Delete" at bounding box center [326, 191] width 62 height 17
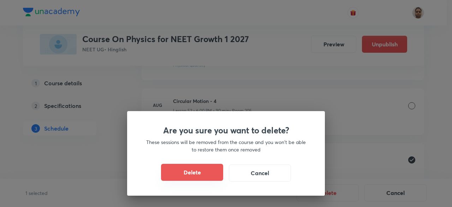
click at [205, 172] on button "Delete" at bounding box center [192, 172] width 62 height 17
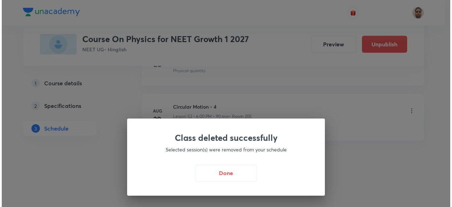
scroll to position [3195, 0]
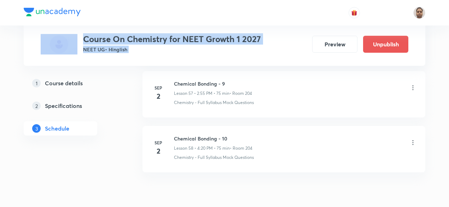
scroll to position [3523, 0]
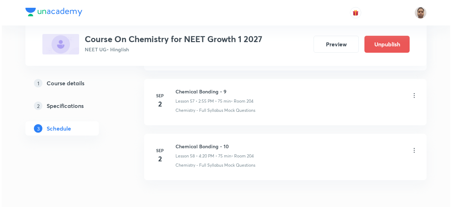
scroll to position [3487, 0]
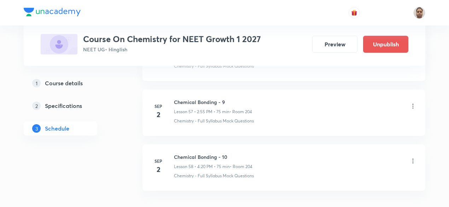
click at [413, 104] on icon at bounding box center [412, 106] width 1 height 5
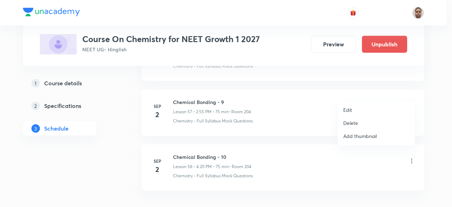
click at [350, 110] on p "Edit" at bounding box center [348, 109] width 9 height 7
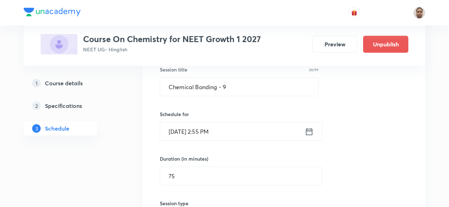
scroll to position [3151, 0]
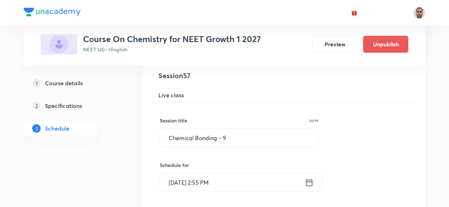
click at [195, 173] on input "Sep 2, 2025, 2:55 PM" at bounding box center [232, 182] width 145 height 18
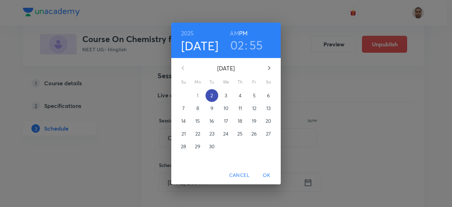
click at [213, 97] on p "2" at bounding box center [212, 95] width 2 height 7
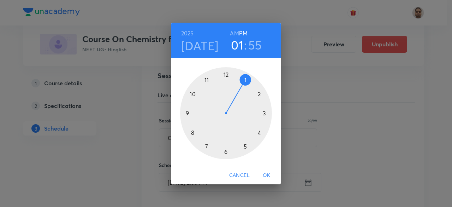
drag, startPoint x: 259, startPoint y: 95, endPoint x: 248, endPoint y: 85, distance: 14.3
click at [248, 85] on div at bounding box center [226, 113] width 92 height 92
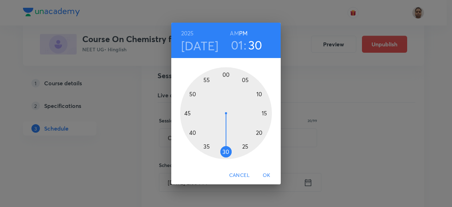
drag, startPoint x: 209, startPoint y: 78, endPoint x: 225, endPoint y: 147, distance: 70.1
click at [225, 147] on div at bounding box center [226, 113] width 92 height 92
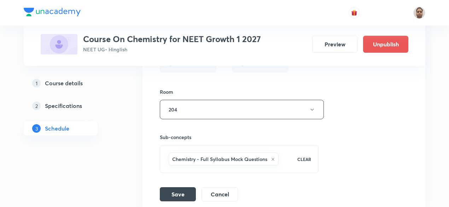
scroll to position [3398, 0]
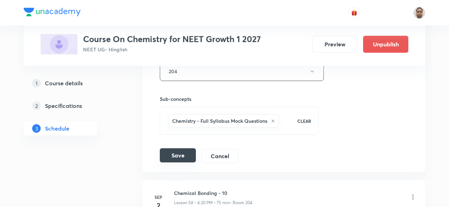
click at [183, 148] on button "Save" at bounding box center [178, 155] width 36 height 14
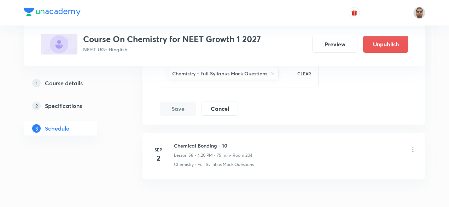
scroll to position [3469, 0]
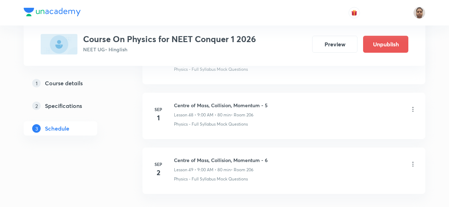
scroll to position [3032, 0]
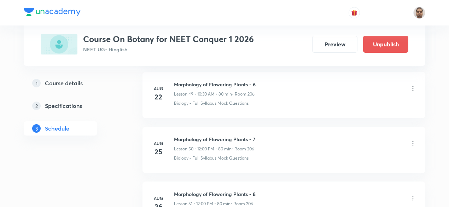
scroll to position [3359, 0]
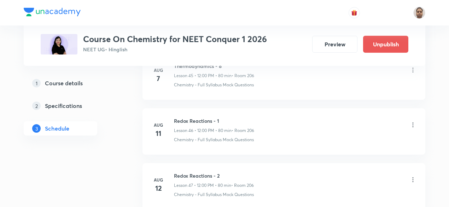
scroll to position [3577, 0]
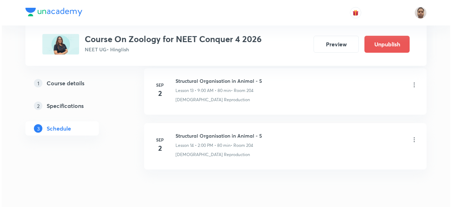
scroll to position [1087, 0]
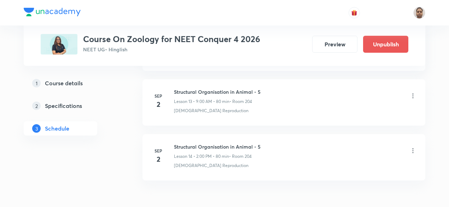
click at [415, 147] on icon at bounding box center [412, 150] width 7 height 7
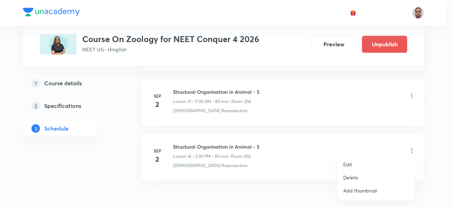
click at [353, 164] on li "Edit" at bounding box center [376, 164] width 77 height 13
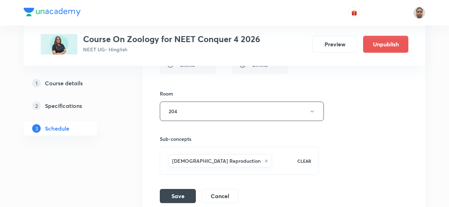
scroll to position [998, 0]
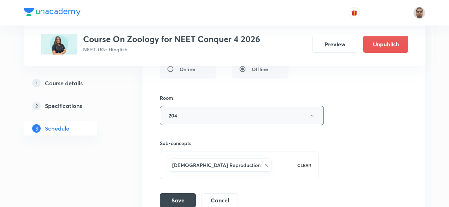
click at [191, 116] on button "204" at bounding box center [242, 115] width 164 height 19
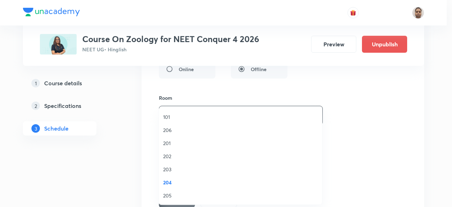
click at [175, 131] on span "206" at bounding box center [240, 129] width 155 height 7
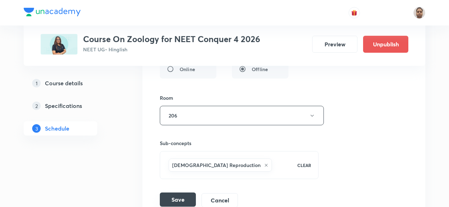
click at [175, 195] on button "Save" at bounding box center [178, 199] width 36 height 14
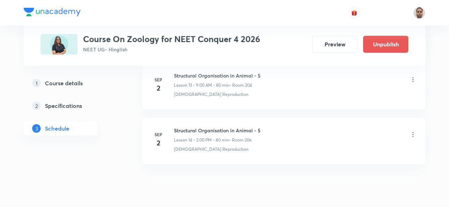
scroll to position [763, 0]
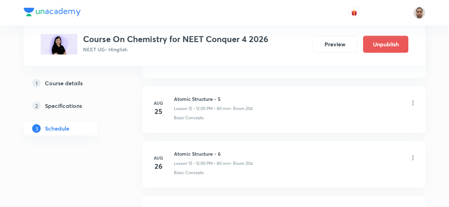
scroll to position [1231, 0]
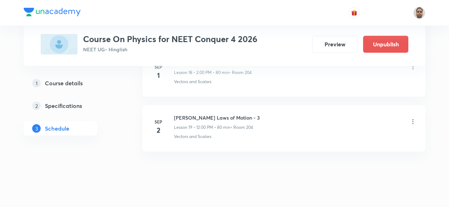
scroll to position [1395, 0]
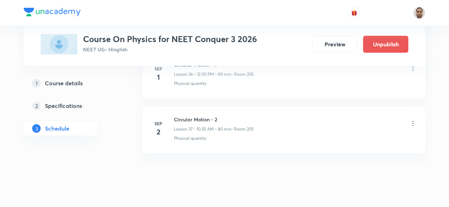
scroll to position [2377, 0]
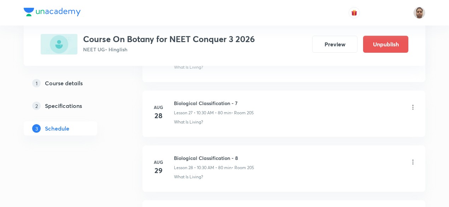
scroll to position [1941, 0]
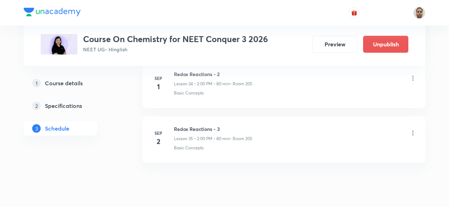
scroll to position [2268, 0]
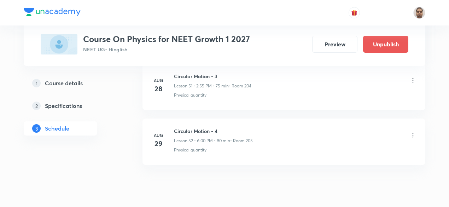
scroll to position [3195, 0]
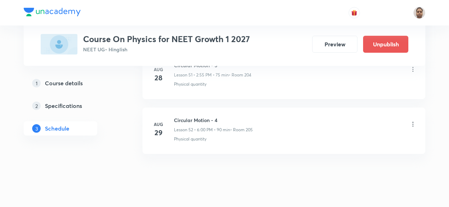
click at [199, 116] on h6 "Circular Motion - 4" at bounding box center [213, 119] width 79 height 7
copy h6 "Circular Motion - 4"
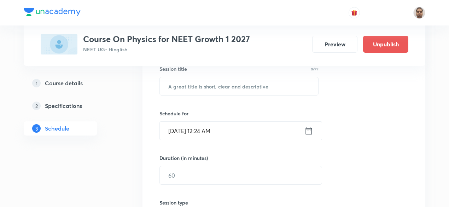
scroll to position [120, 0]
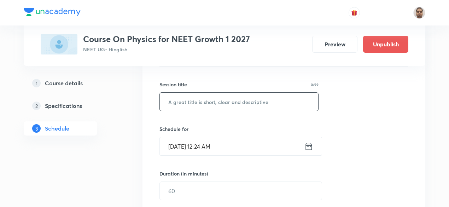
click at [216, 107] on input "text" at bounding box center [239, 102] width 158 height 18
paste input "Circular Motion - 4"
type input "Circular Motion - 5"
click at [200, 142] on input "Sep 2, 2025, 12:24 AM" at bounding box center [232, 146] width 145 height 18
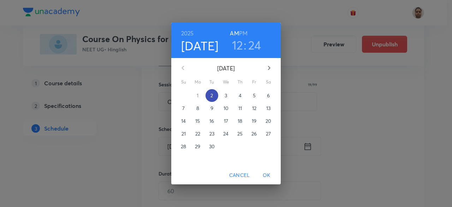
click at [213, 96] on p "2" at bounding box center [212, 95] width 2 height 7
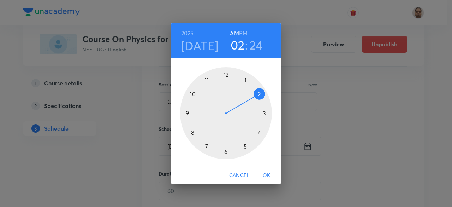
drag, startPoint x: 225, startPoint y: 73, endPoint x: 262, endPoint y: 96, distance: 43.8
click at [262, 96] on div at bounding box center [226, 113] width 92 height 92
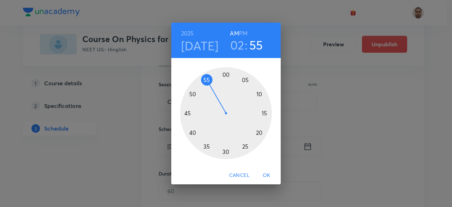
drag, startPoint x: 249, startPoint y: 145, endPoint x: 206, endPoint y: 79, distance: 78.9
click at [206, 79] on div at bounding box center [226, 113] width 92 height 92
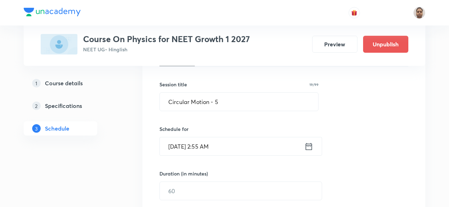
click at [229, 147] on input "Sep 2, 2025, 2:55 AM" at bounding box center [232, 146] width 145 height 18
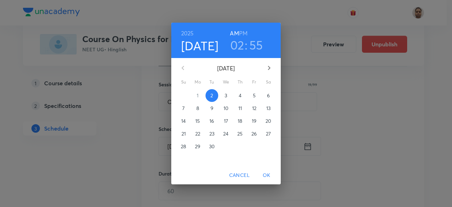
click at [240, 34] on h6 "PM" at bounding box center [243, 33] width 8 height 10
click at [267, 175] on span "OK" at bounding box center [266, 175] width 17 height 9
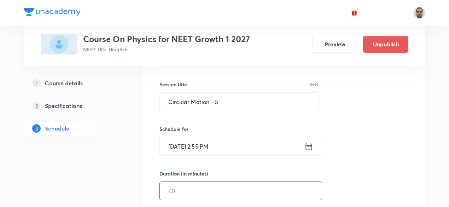
click at [185, 195] on input "text" at bounding box center [241, 191] width 162 height 18
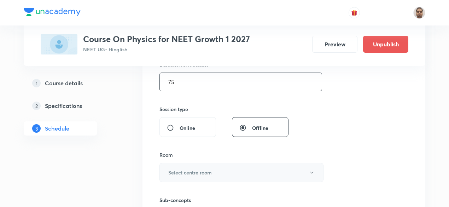
scroll to position [261, 0]
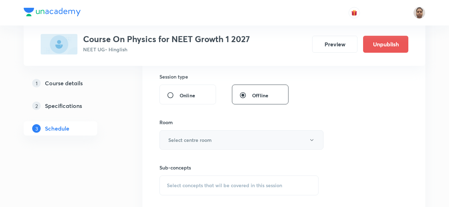
type input "75"
click at [183, 137] on h6 "Select centre room" at bounding box center [189, 139] width 43 height 7
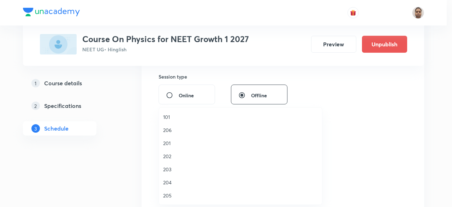
drag, startPoint x: 173, startPoint y: 180, endPoint x: 193, endPoint y: 176, distance: 20.3
click at [173, 180] on span "204" at bounding box center [240, 182] width 155 height 7
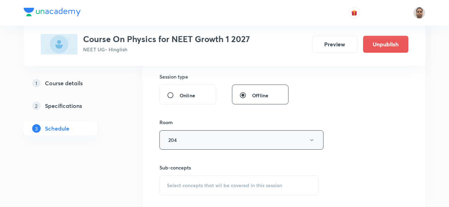
scroll to position [332, 0]
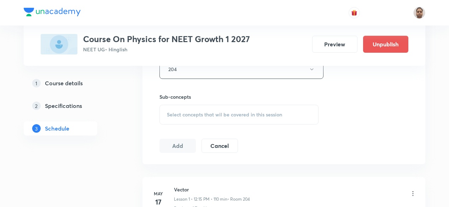
click at [175, 112] on span "Select concepts that wil be covered in this session" at bounding box center [224, 115] width 115 height 6
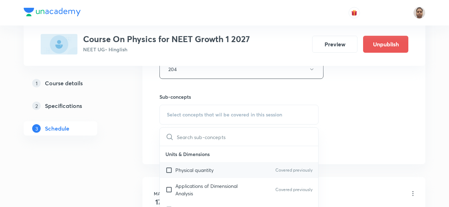
click at [185, 169] on p "Physical quantity" at bounding box center [194, 169] width 38 height 7
checkbox input "true"
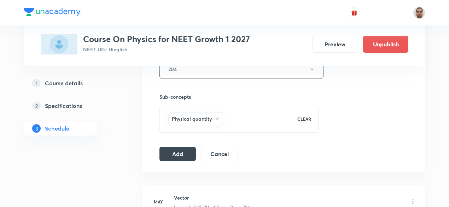
click at [172, 153] on button "Add" at bounding box center [177, 154] width 36 height 14
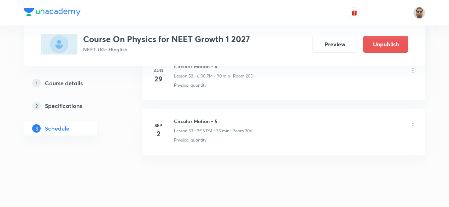
scroll to position [2926, 0]
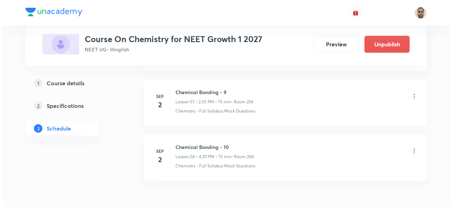
scroll to position [3487, 0]
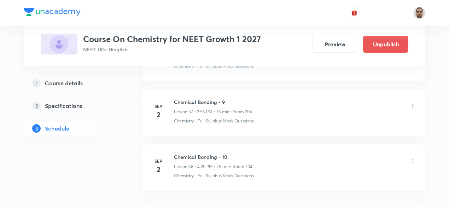
click at [411, 103] on icon at bounding box center [412, 106] width 7 height 7
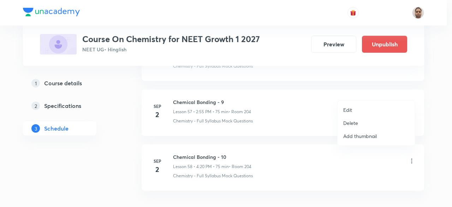
click at [358, 109] on li "Edit" at bounding box center [376, 109] width 77 height 13
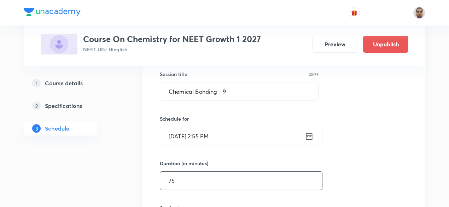
scroll to position [3186, 0]
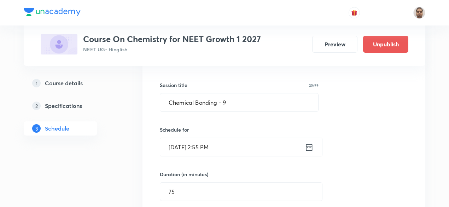
click at [209, 138] on input "Sep 2, 2025, 2:55 PM" at bounding box center [232, 147] width 145 height 18
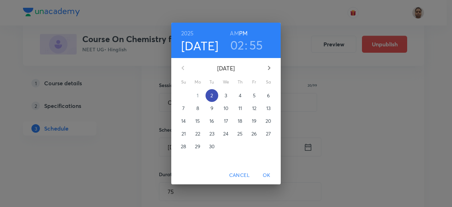
click at [211, 96] on p "2" at bounding box center [212, 95] width 2 height 7
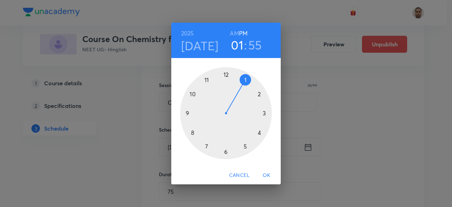
drag, startPoint x: 257, startPoint y: 93, endPoint x: 250, endPoint y: 85, distance: 10.8
click at [250, 85] on div at bounding box center [226, 113] width 92 height 92
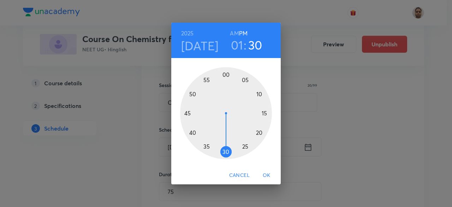
drag, startPoint x: 198, startPoint y: 98, endPoint x: 225, endPoint y: 152, distance: 60.7
click at [225, 152] on div at bounding box center [226, 113] width 92 height 92
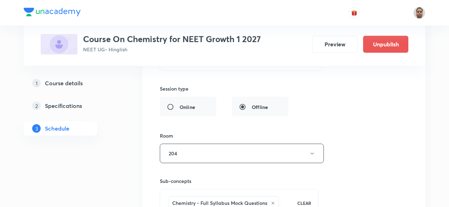
scroll to position [3363, 0]
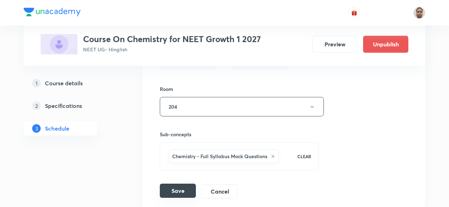
click at [180, 183] on button "Save" at bounding box center [178, 190] width 36 height 14
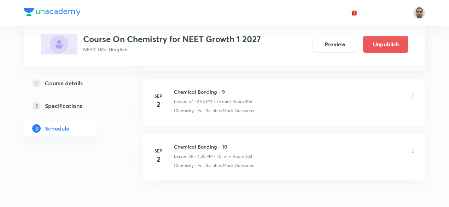
scroll to position [3164, 0]
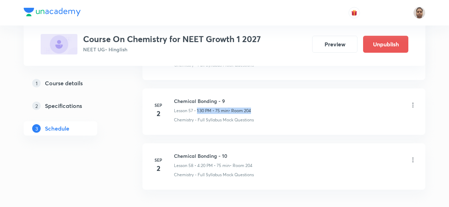
drag, startPoint x: 197, startPoint y: 95, endPoint x: 250, endPoint y: 95, distance: 52.3
click at [250, 107] on div "Lesson 57 • 1:30 PM • 75 min • Room 204" at bounding box center [212, 110] width 77 height 6
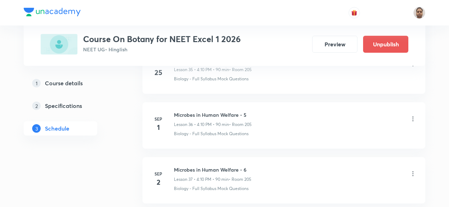
scroll to position [2353, 0]
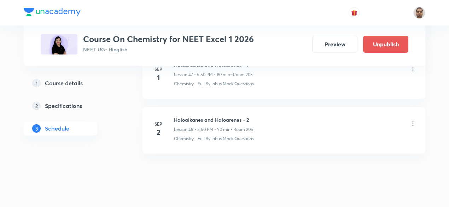
scroll to position [2977, 0]
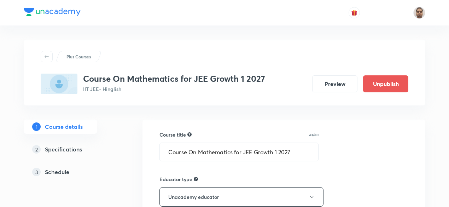
drag, startPoint x: 58, startPoint y: 171, endPoint x: 83, endPoint y: 171, distance: 24.7
click at [58, 171] on h5 "Schedule" at bounding box center [57, 172] width 24 height 8
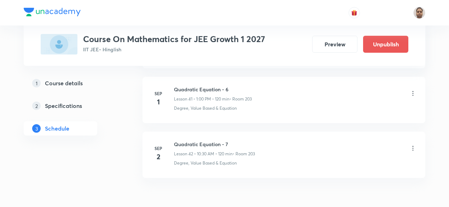
scroll to position [2650, 0]
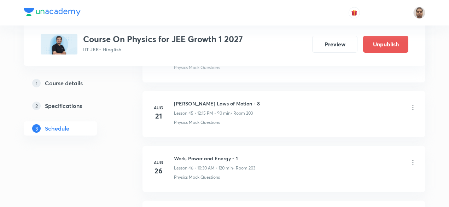
scroll to position [2977, 0]
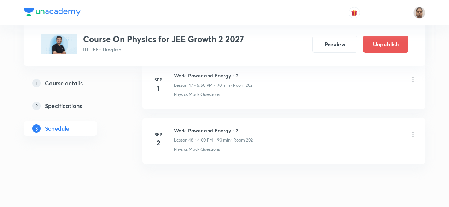
scroll to position [2977, 0]
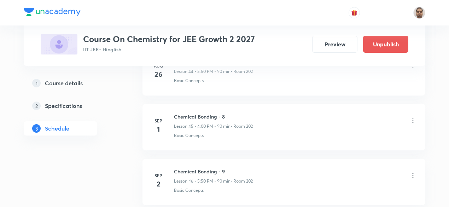
scroll to position [2868, 0]
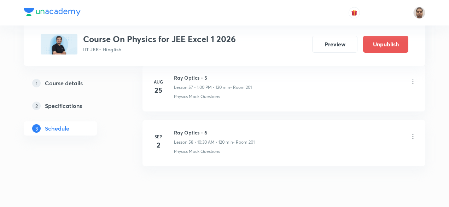
scroll to position [3523, 0]
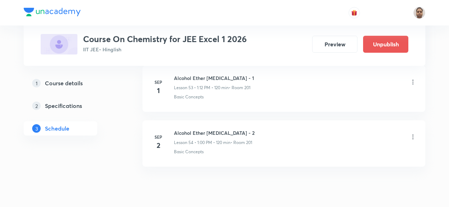
scroll to position [3304, 0]
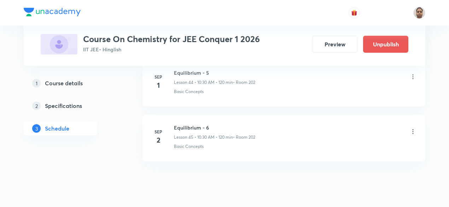
scroll to position [2814, 0]
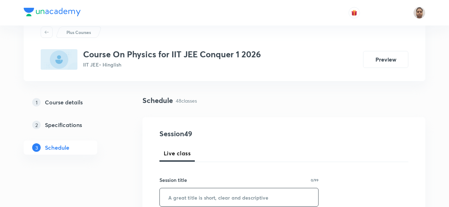
scroll to position [106, 0]
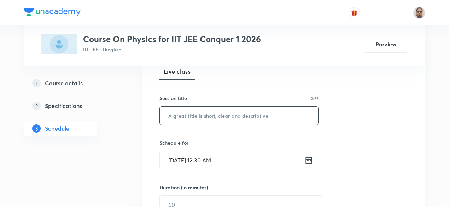
click at [206, 118] on input "text" at bounding box center [239, 115] width 158 height 18
paste input "Heat transfer"
type input "Heat transfer - 1"
click at [201, 156] on input "[DATE] 12:30 AM" at bounding box center [232, 160] width 145 height 18
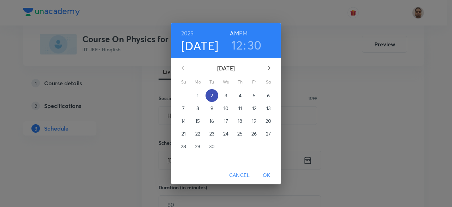
click at [214, 94] on span "2" at bounding box center [212, 95] width 13 height 7
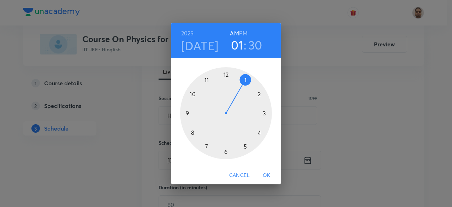
drag, startPoint x: 226, startPoint y: 72, endPoint x: 236, endPoint y: 76, distance: 10.4
click at [236, 76] on div at bounding box center [226, 113] width 92 height 92
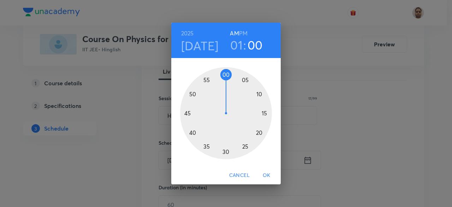
drag, startPoint x: 207, startPoint y: 140, endPoint x: 227, endPoint y: 82, distance: 61.3
click at [227, 82] on div at bounding box center [226, 113] width 92 height 92
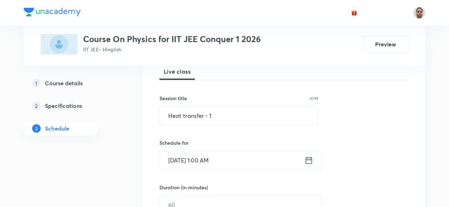
click at [233, 158] on input "[DATE] 1:00 AM" at bounding box center [232, 160] width 145 height 18
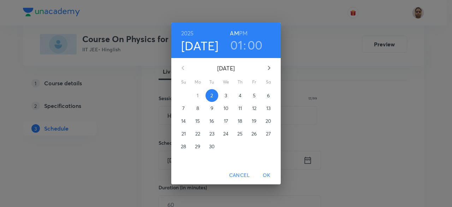
click at [242, 34] on h6 "PM" at bounding box center [243, 33] width 8 height 10
click at [268, 171] on span "OK" at bounding box center [266, 175] width 17 height 9
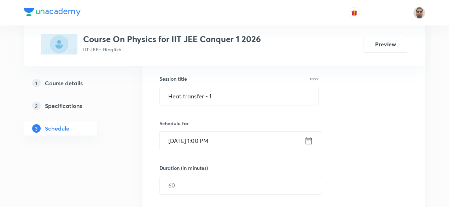
scroll to position [141, 0]
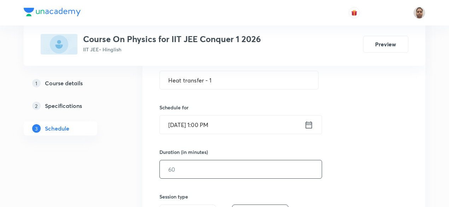
click at [191, 170] on input "text" at bounding box center [241, 169] width 162 height 18
type input "120"
click at [186, 78] on input "Heat transfer - 1" at bounding box center [239, 80] width 158 height 18
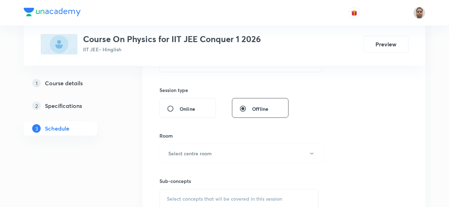
scroll to position [283, 0]
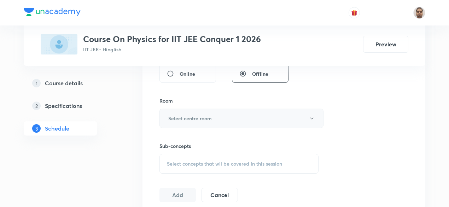
type input "Heat Transfer - 1"
click at [181, 121] on button "Select centre room" at bounding box center [241, 118] width 164 height 19
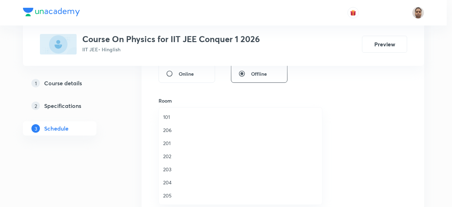
click at [173, 159] on span "202" at bounding box center [240, 155] width 155 height 7
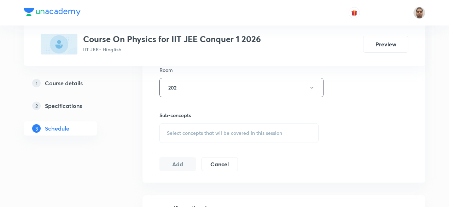
scroll to position [353, 0]
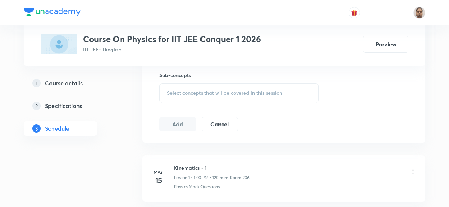
click at [185, 96] on div "Select concepts that wil be covered in this session" at bounding box center [238, 93] width 159 height 20
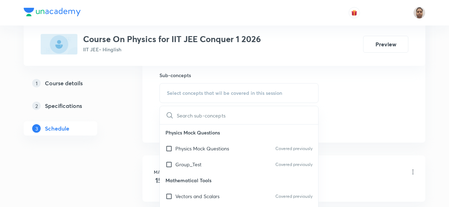
click at [171, 147] on input "checkbox" at bounding box center [170, 148] width 10 height 7
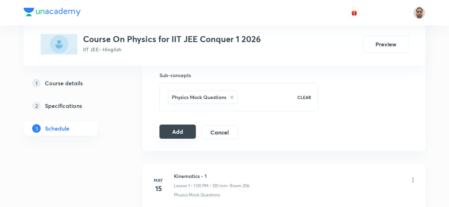
click at [172, 130] on button "Add" at bounding box center [177, 131] width 36 height 14
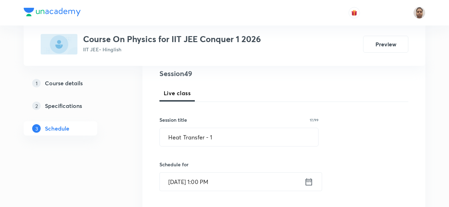
scroll to position [141, 0]
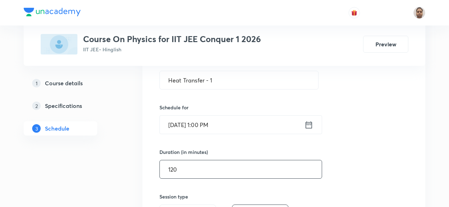
drag, startPoint x: 185, startPoint y: 171, endPoint x: 155, endPoint y: 171, distance: 30.4
click at [154, 172] on div "Session 49 Live class Session title 17/99 Heat Transfer - 1 ​ Schedule for [DAT…" at bounding box center [283, 181] width 283 height 363
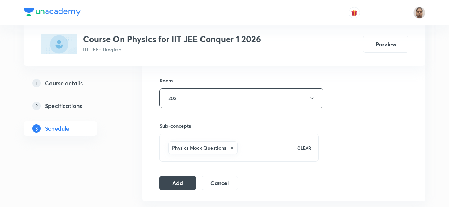
scroll to position [353, 0]
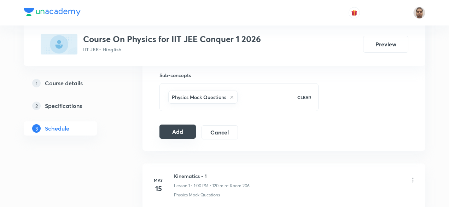
type input "110"
click at [179, 130] on button "Add" at bounding box center [177, 131] width 36 height 14
